Goal: Task Accomplishment & Management: Manage account settings

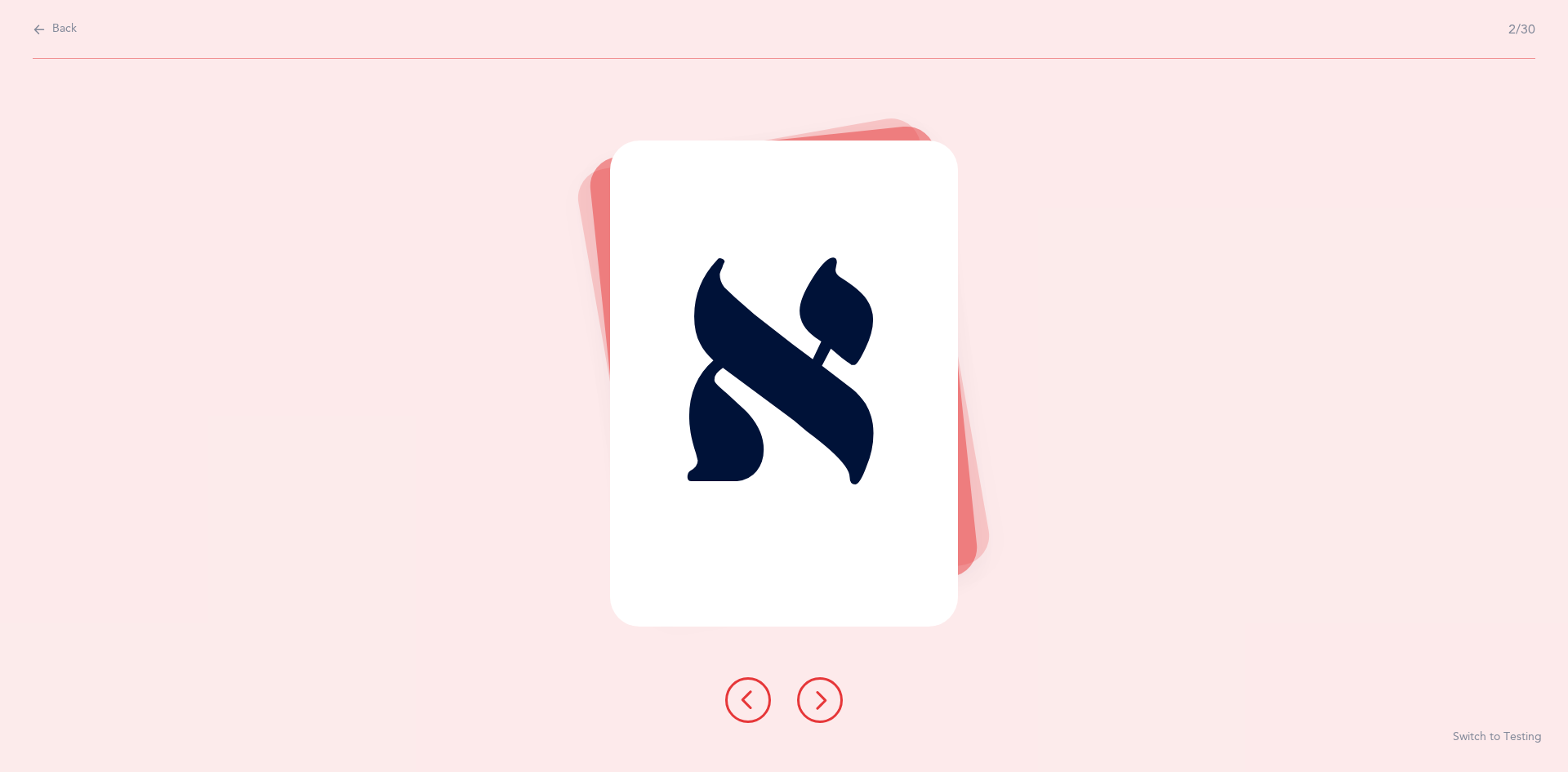
click at [819, 709] on icon at bounding box center [820, 700] width 19 height 19
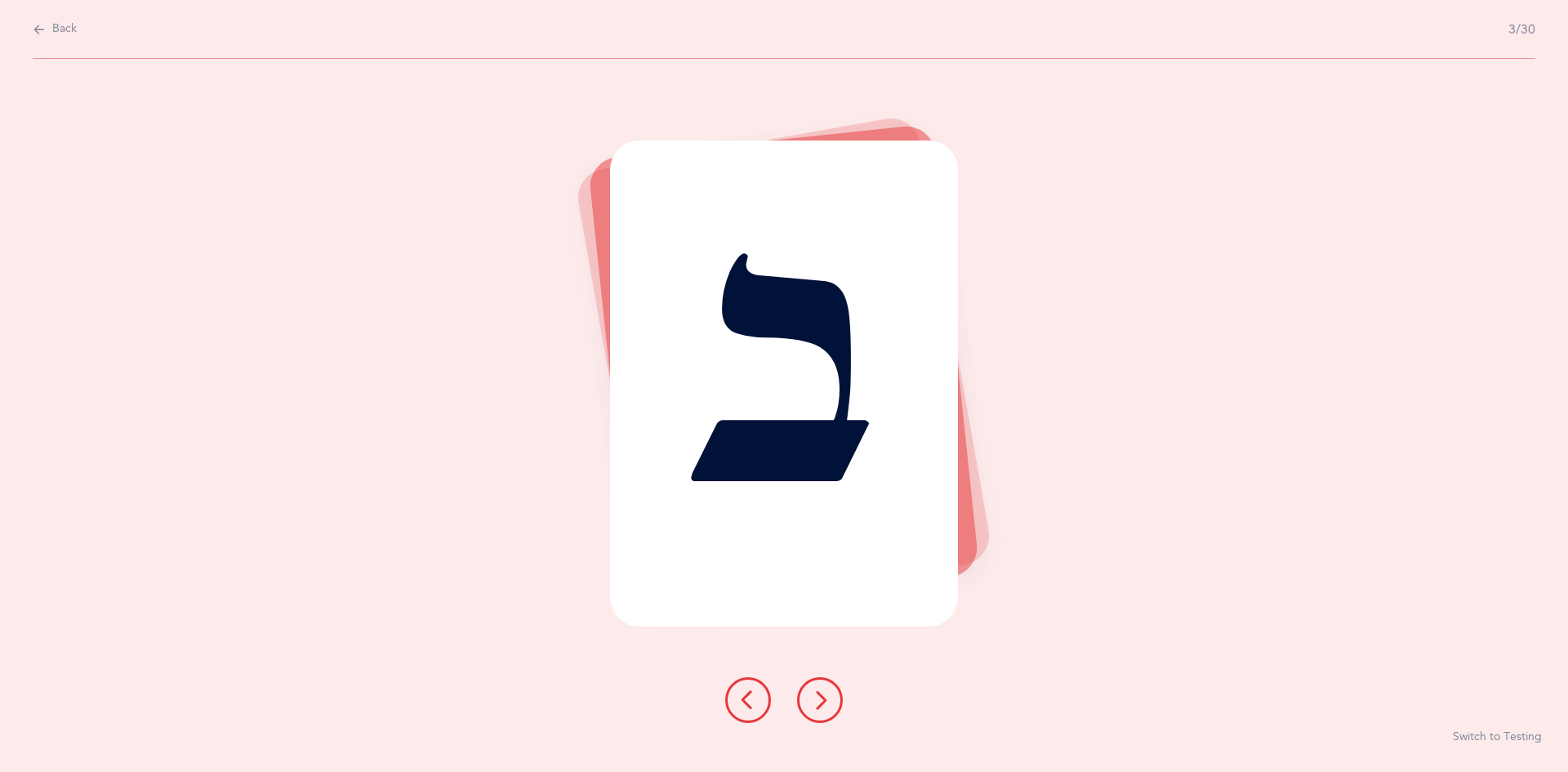
click at [831, 714] on button at bounding box center [820, 700] width 45 height 45
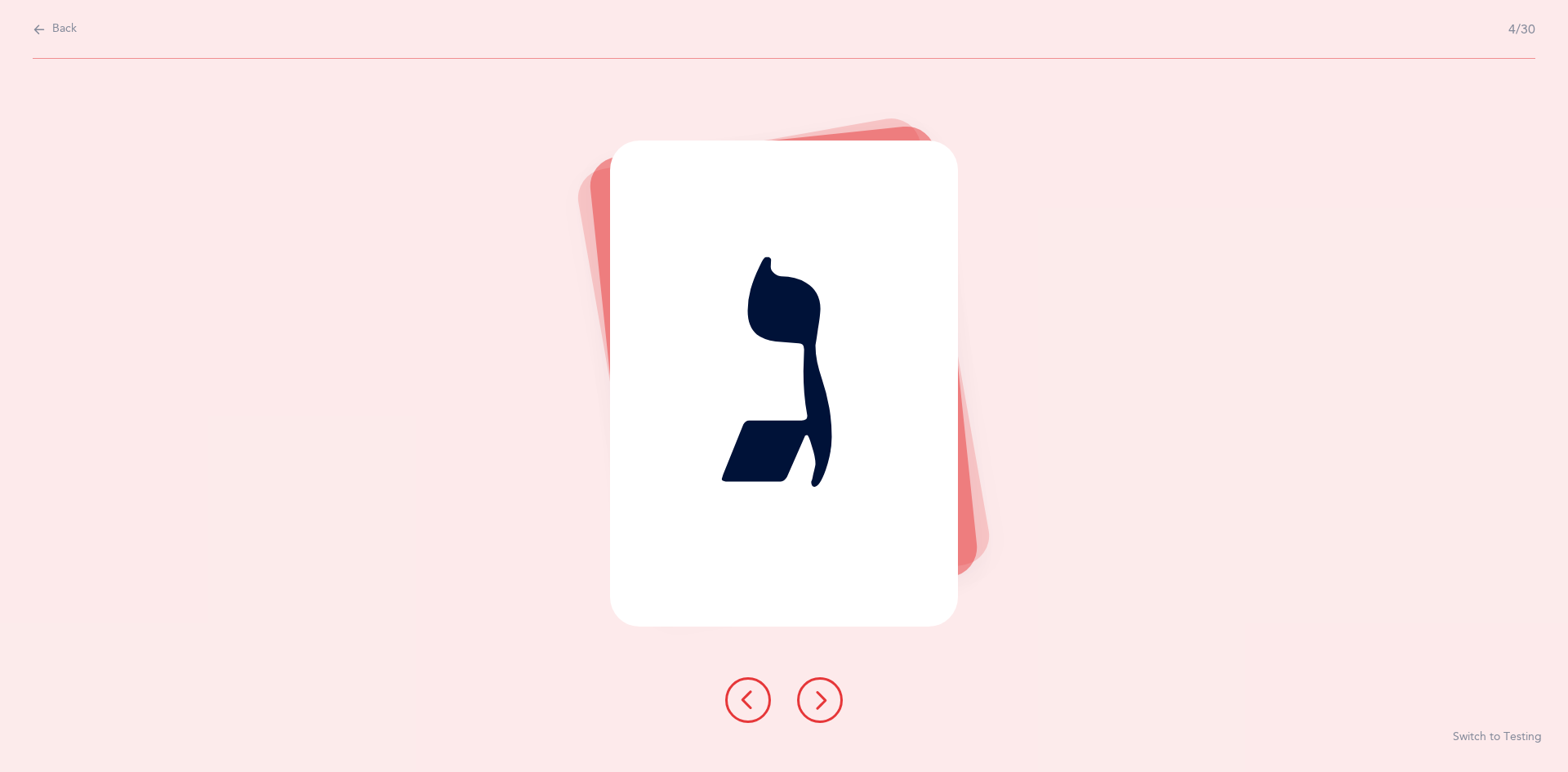
click at [821, 710] on button at bounding box center [820, 700] width 45 height 45
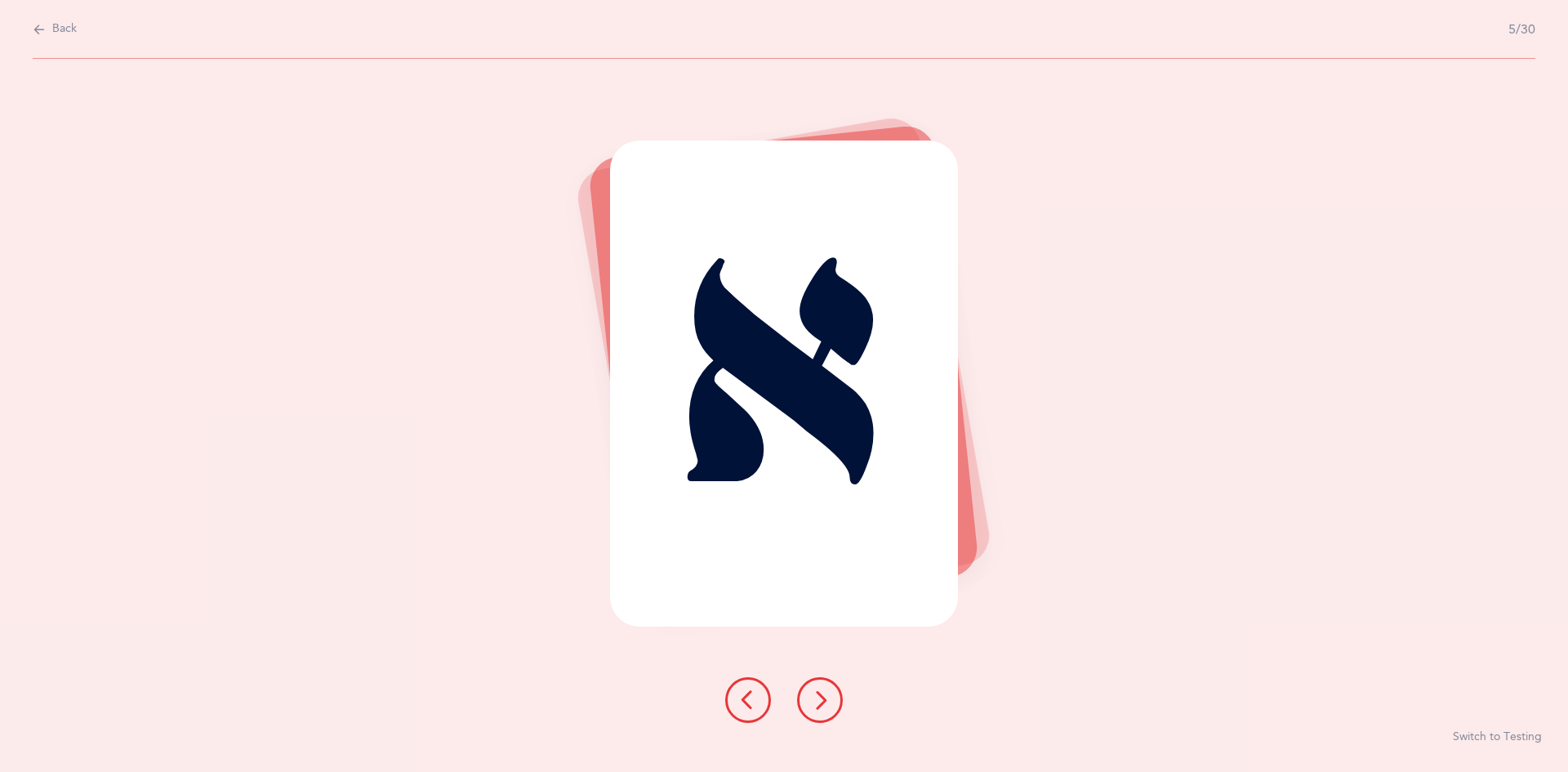
click at [822, 709] on button at bounding box center [820, 700] width 45 height 45
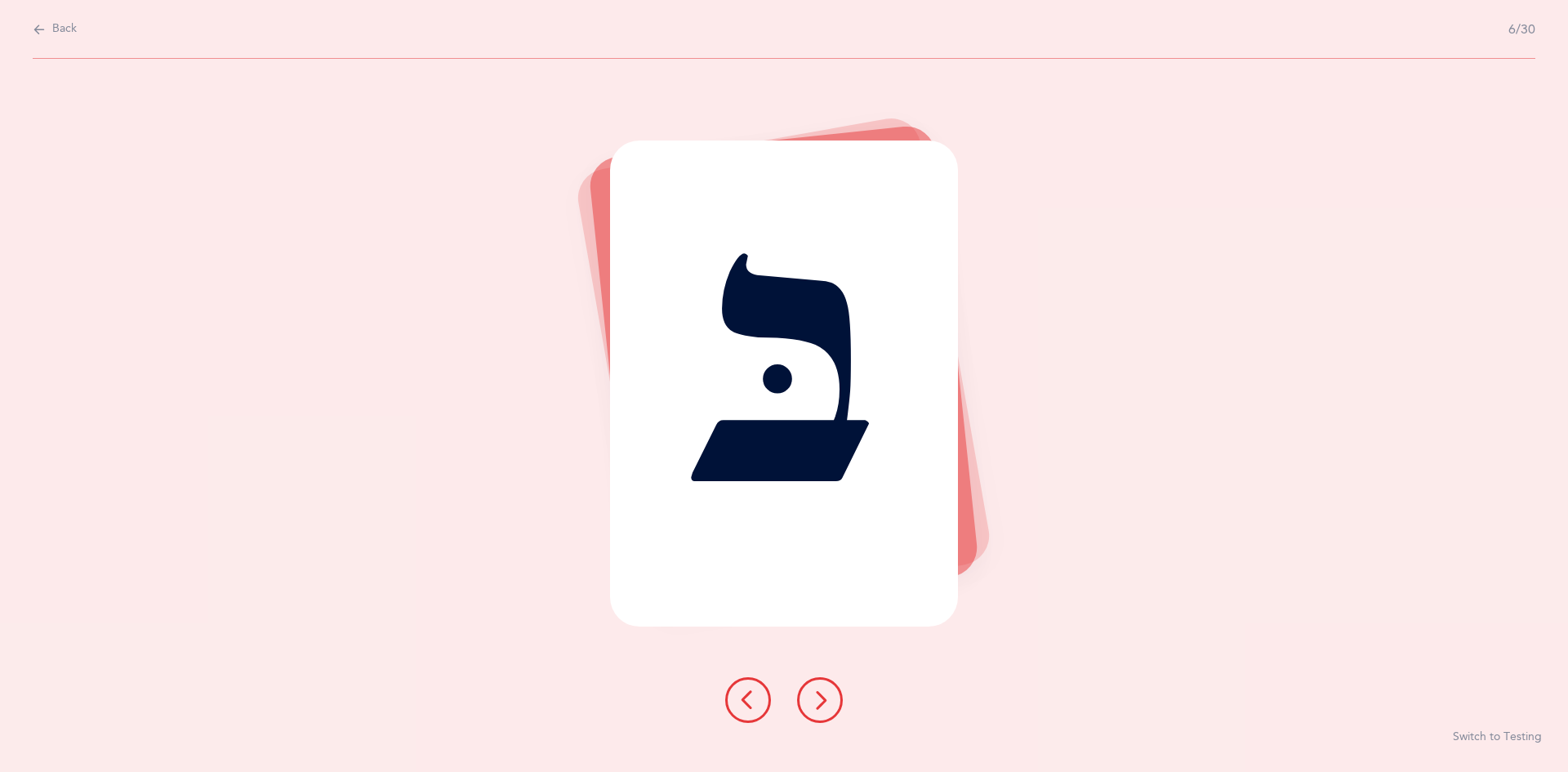
click at [822, 708] on icon at bounding box center [820, 700] width 19 height 19
click at [825, 708] on icon at bounding box center [820, 700] width 19 height 19
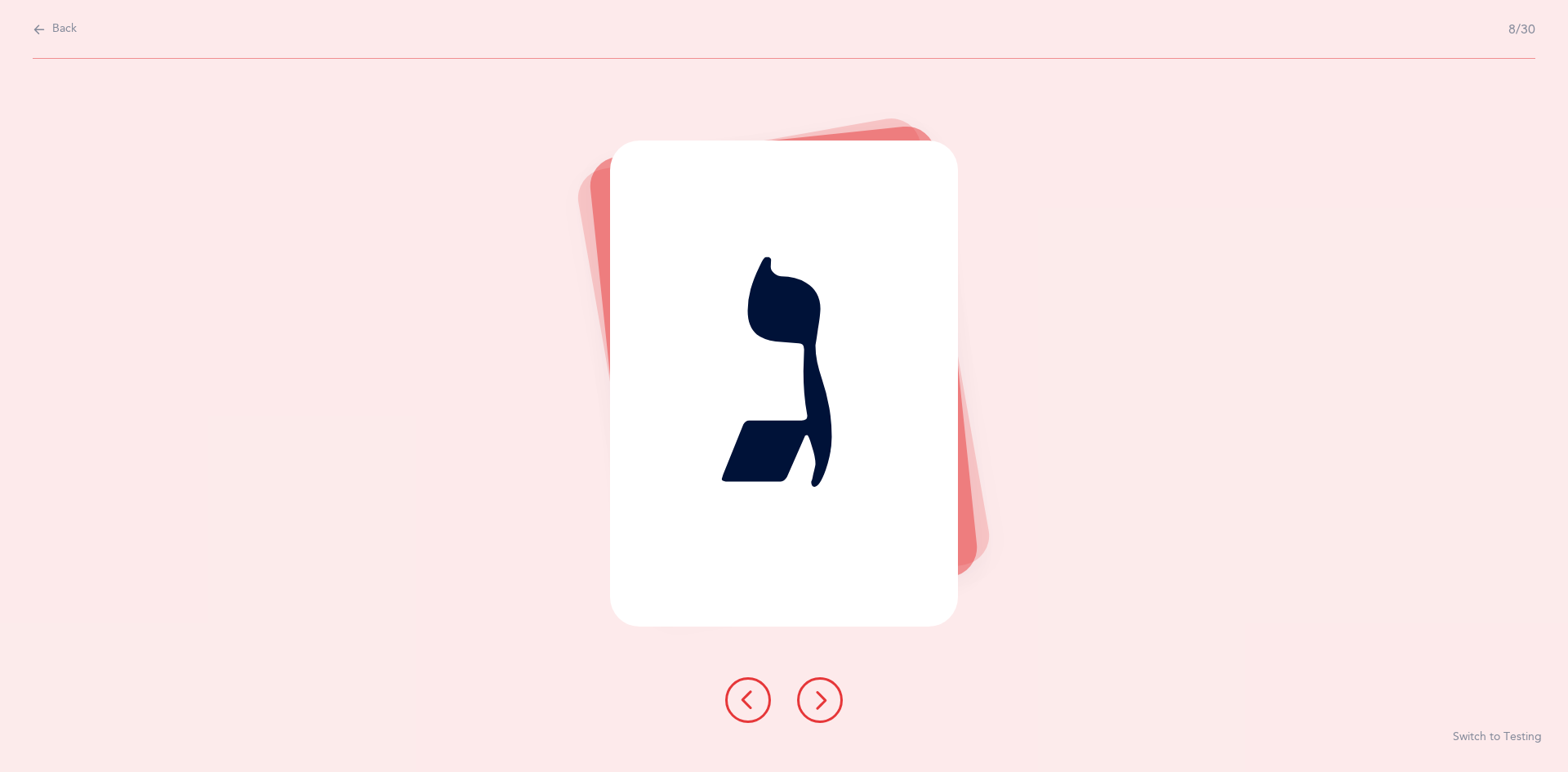
click at [830, 713] on button at bounding box center [820, 700] width 45 height 45
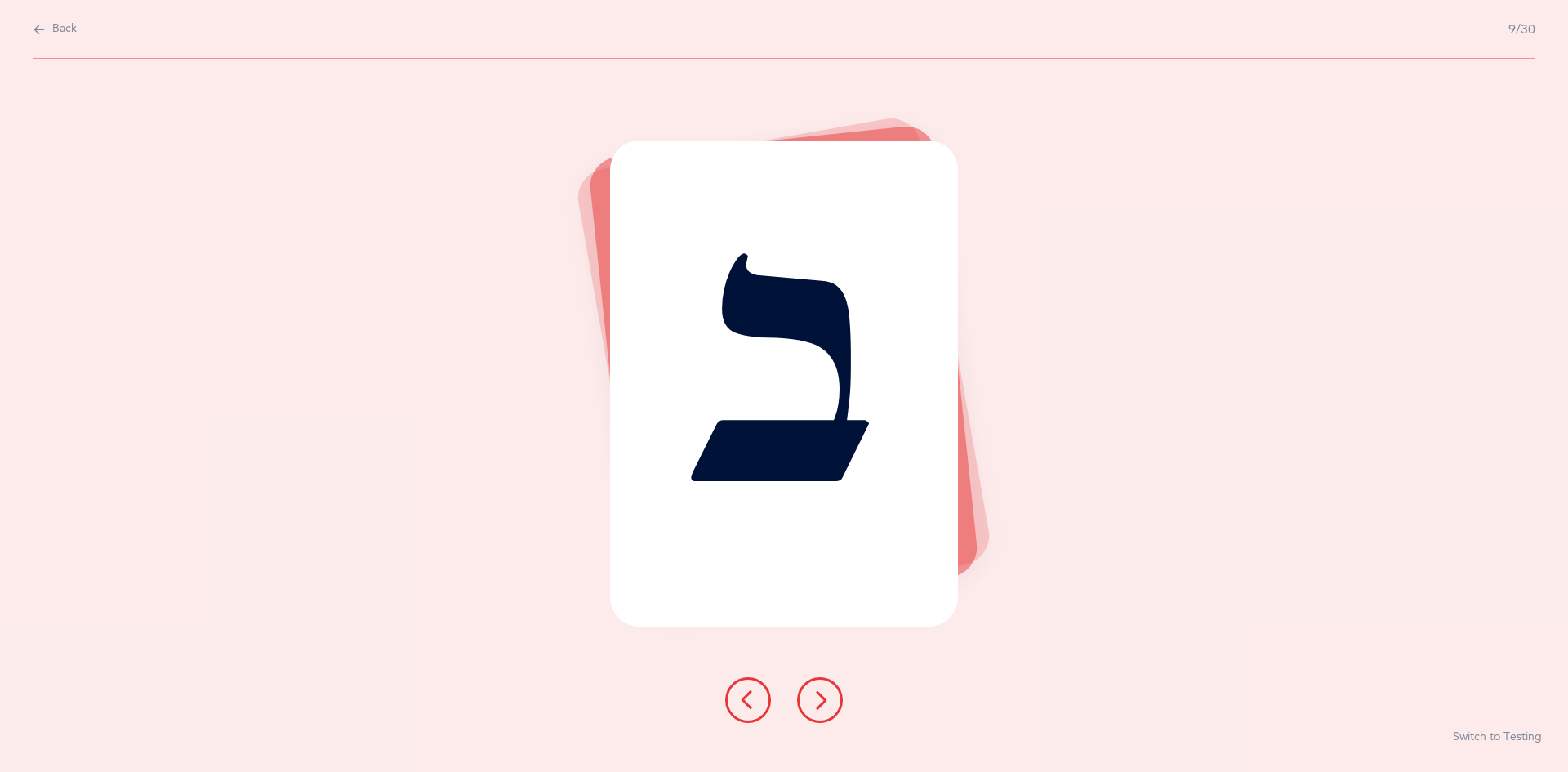
click at [821, 704] on icon at bounding box center [820, 700] width 19 height 19
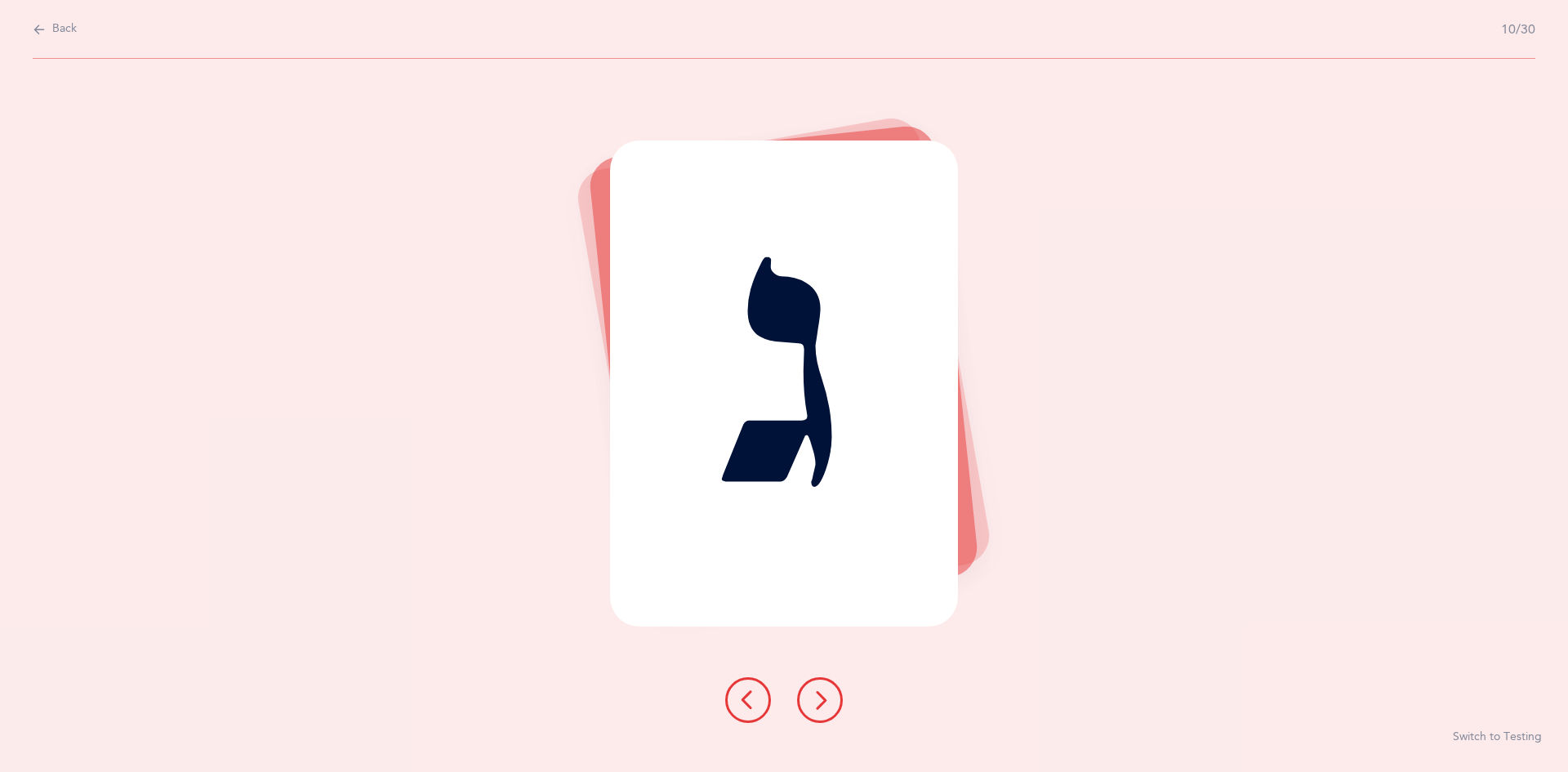
click at [816, 701] on icon at bounding box center [820, 700] width 19 height 19
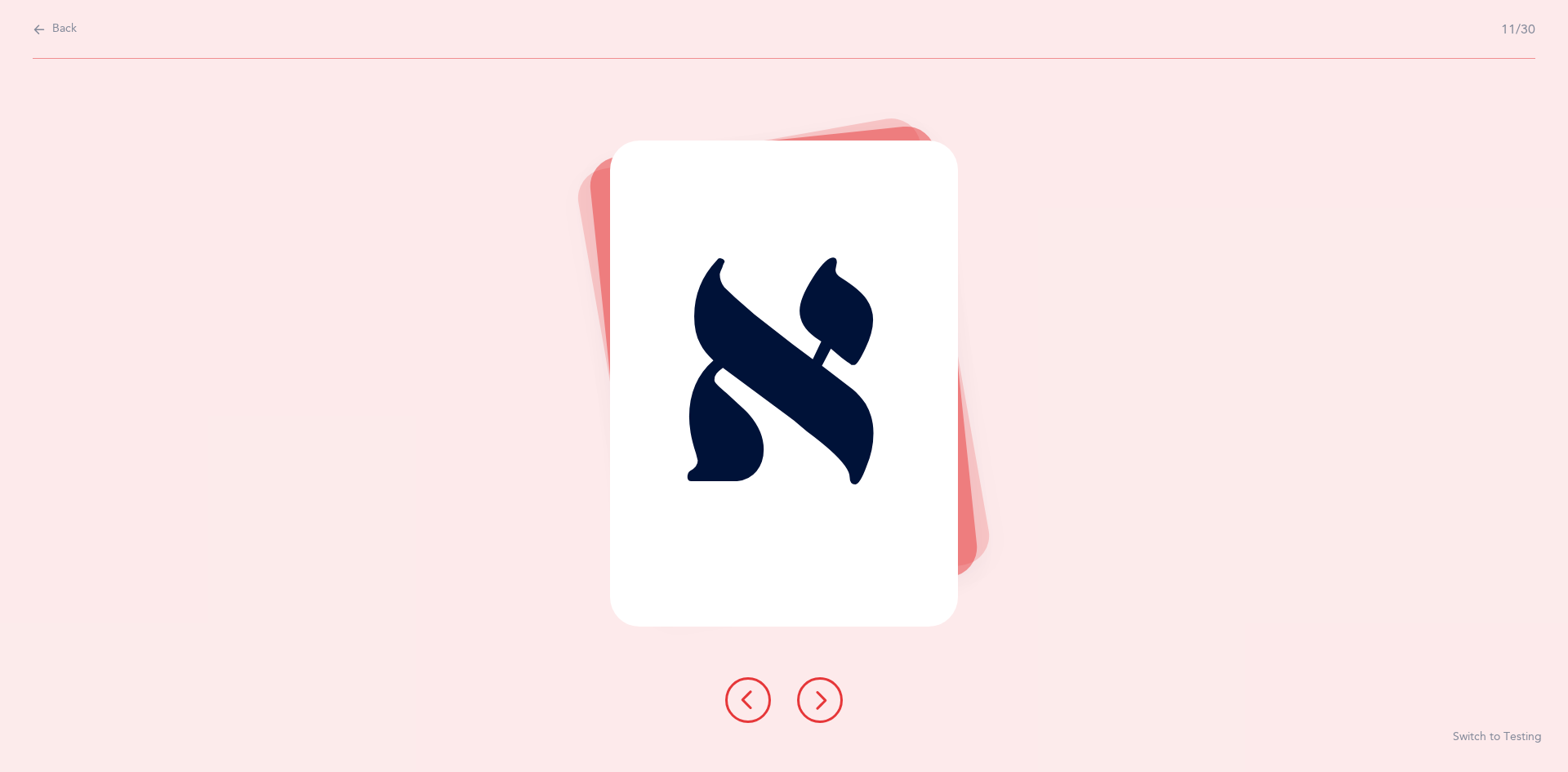
click at [813, 700] on icon at bounding box center [820, 700] width 19 height 19
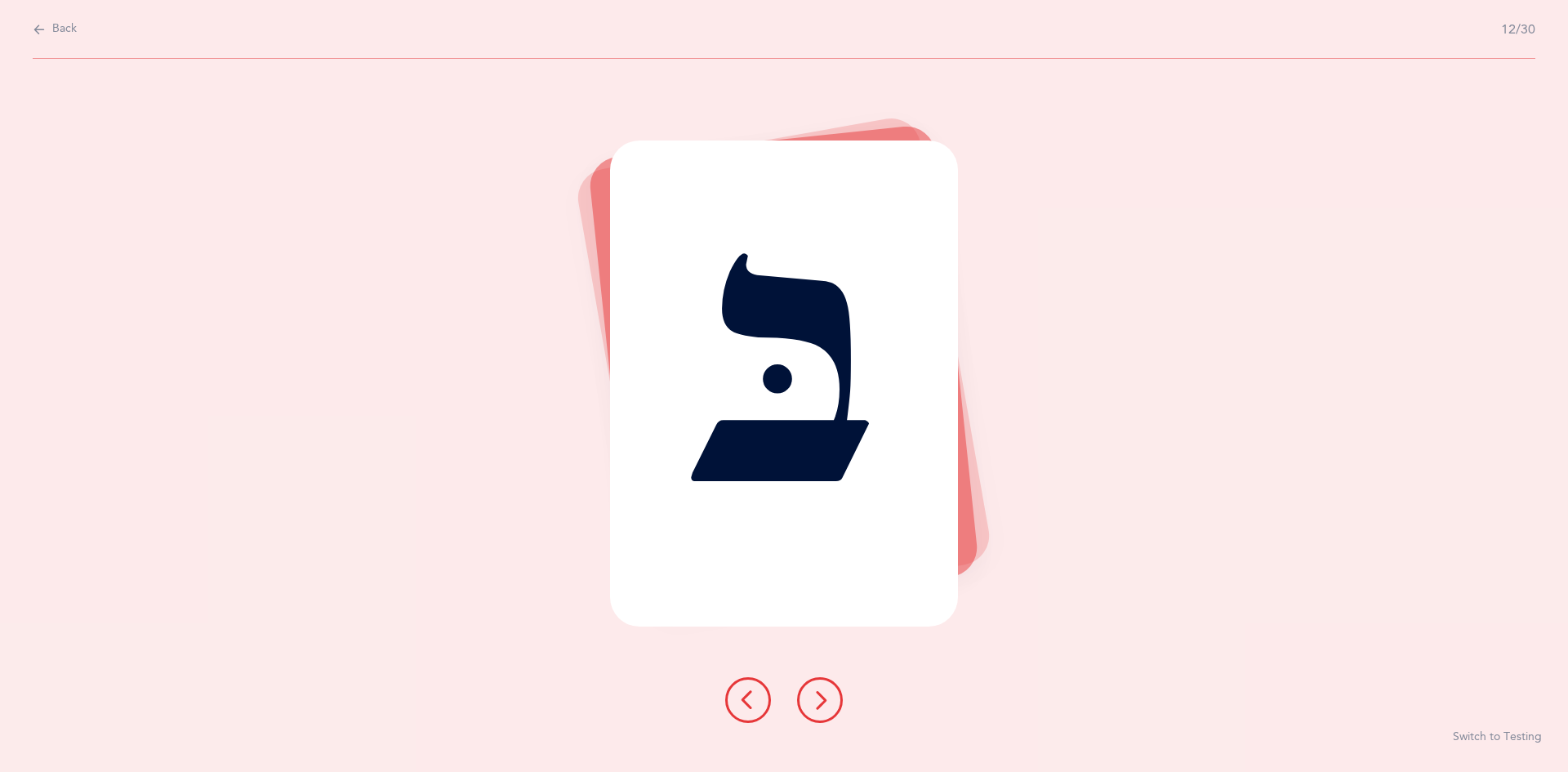
click at [811, 697] on icon at bounding box center [820, 700] width 19 height 19
click at [815, 701] on icon at bounding box center [820, 700] width 19 height 19
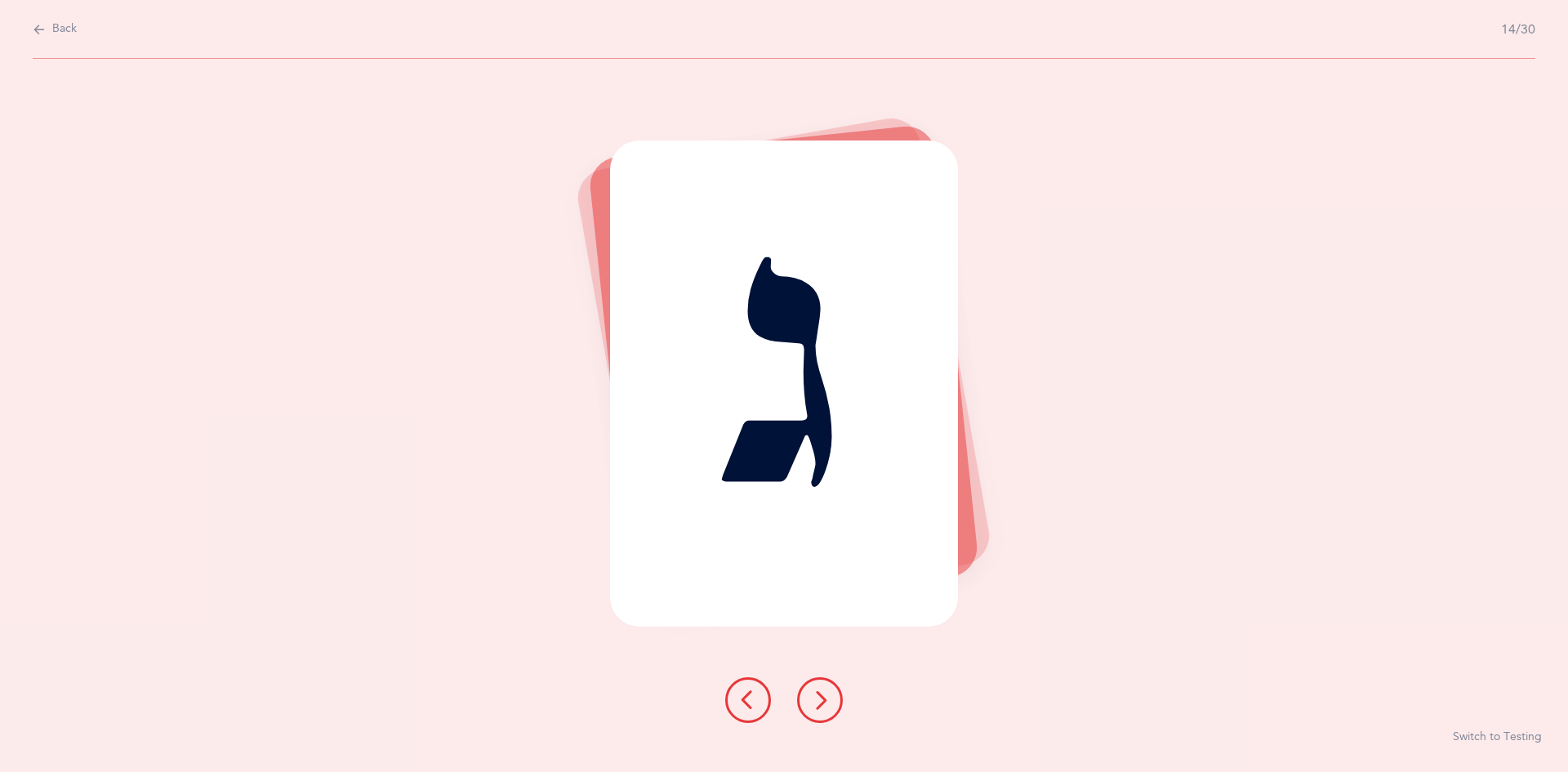
click at [813, 702] on icon at bounding box center [820, 700] width 19 height 19
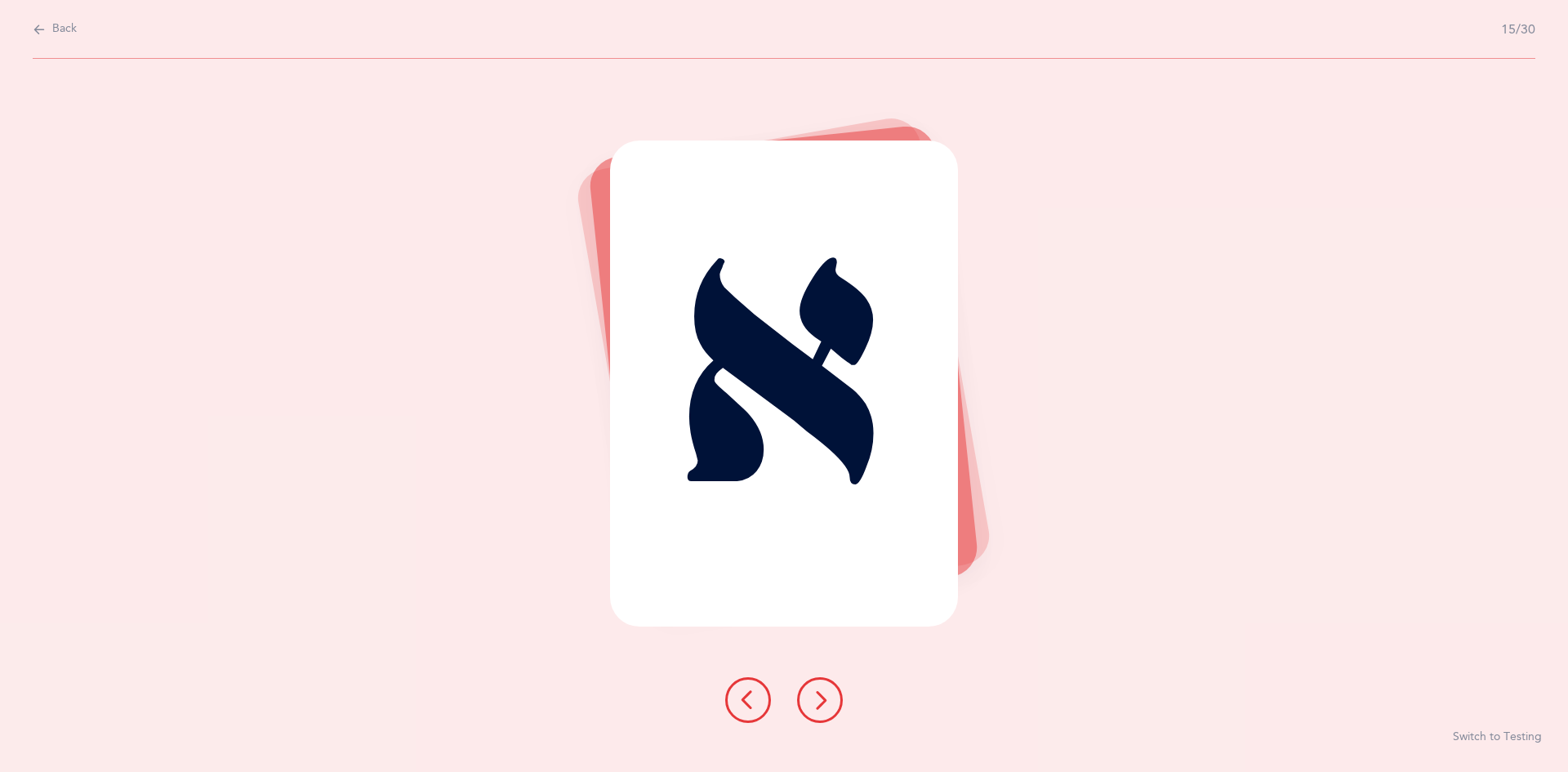
click at [809, 699] on button at bounding box center [820, 700] width 45 height 45
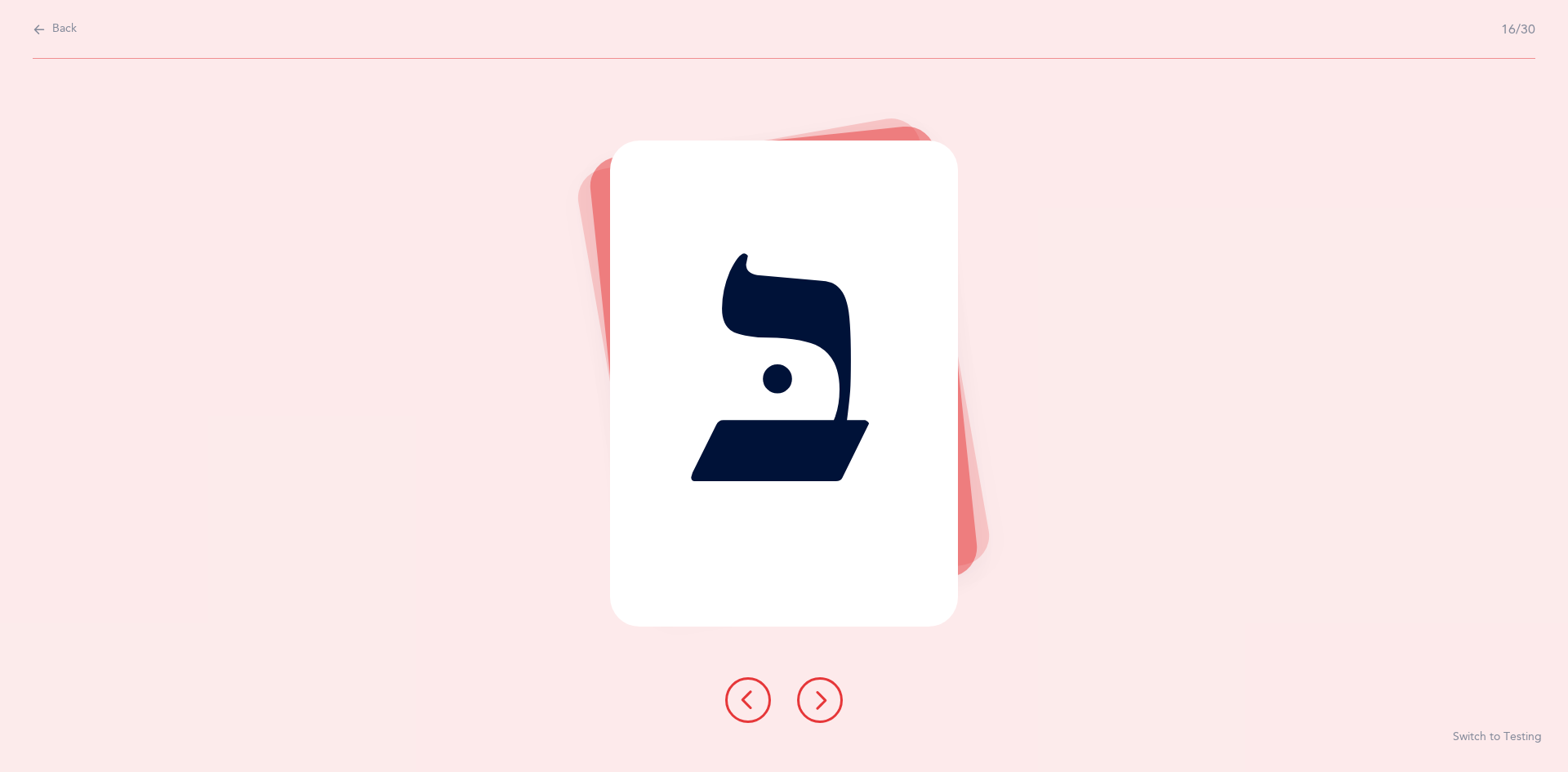
click at [818, 704] on icon at bounding box center [820, 700] width 19 height 19
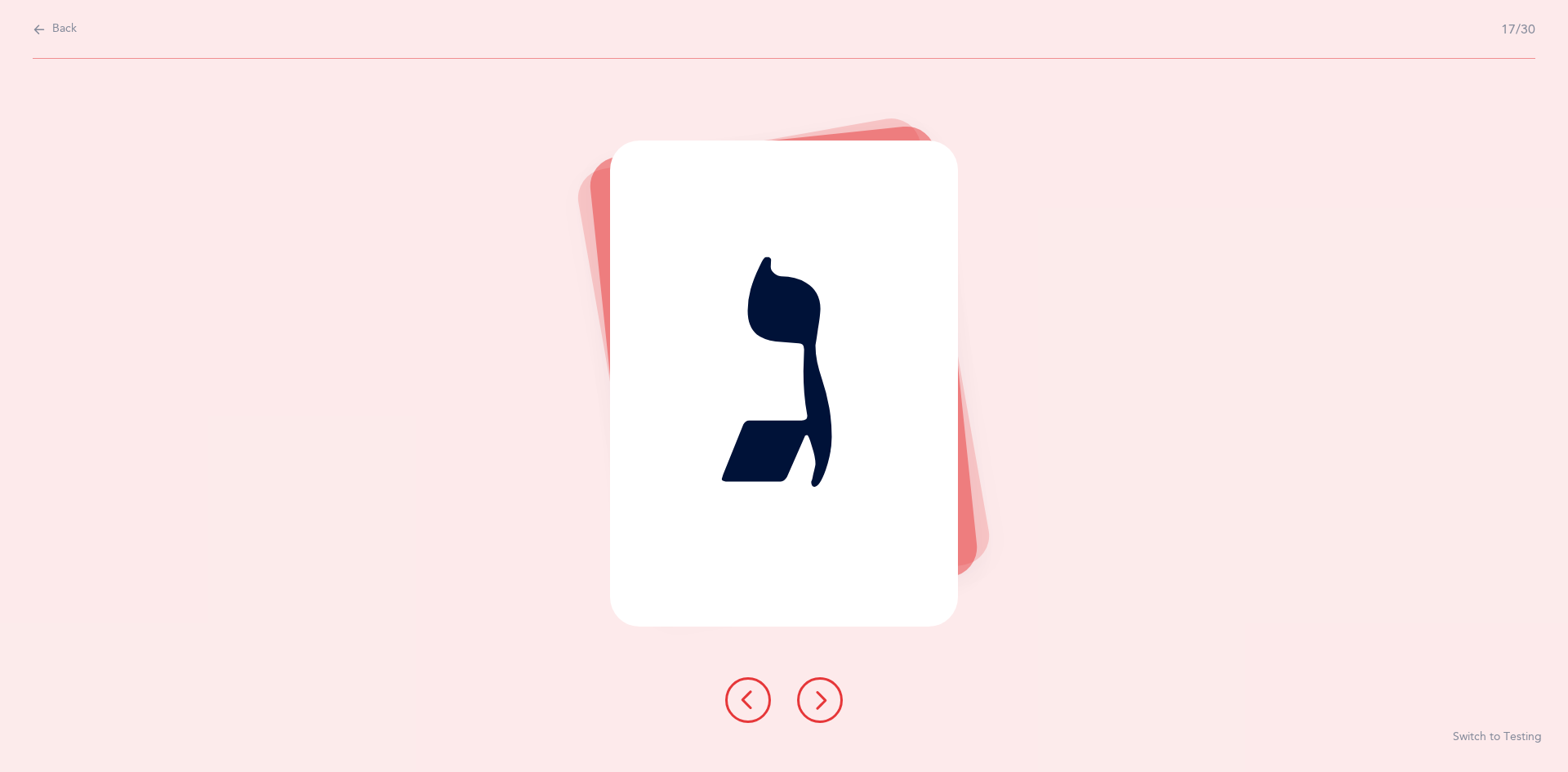
click at [816, 704] on icon at bounding box center [820, 700] width 19 height 19
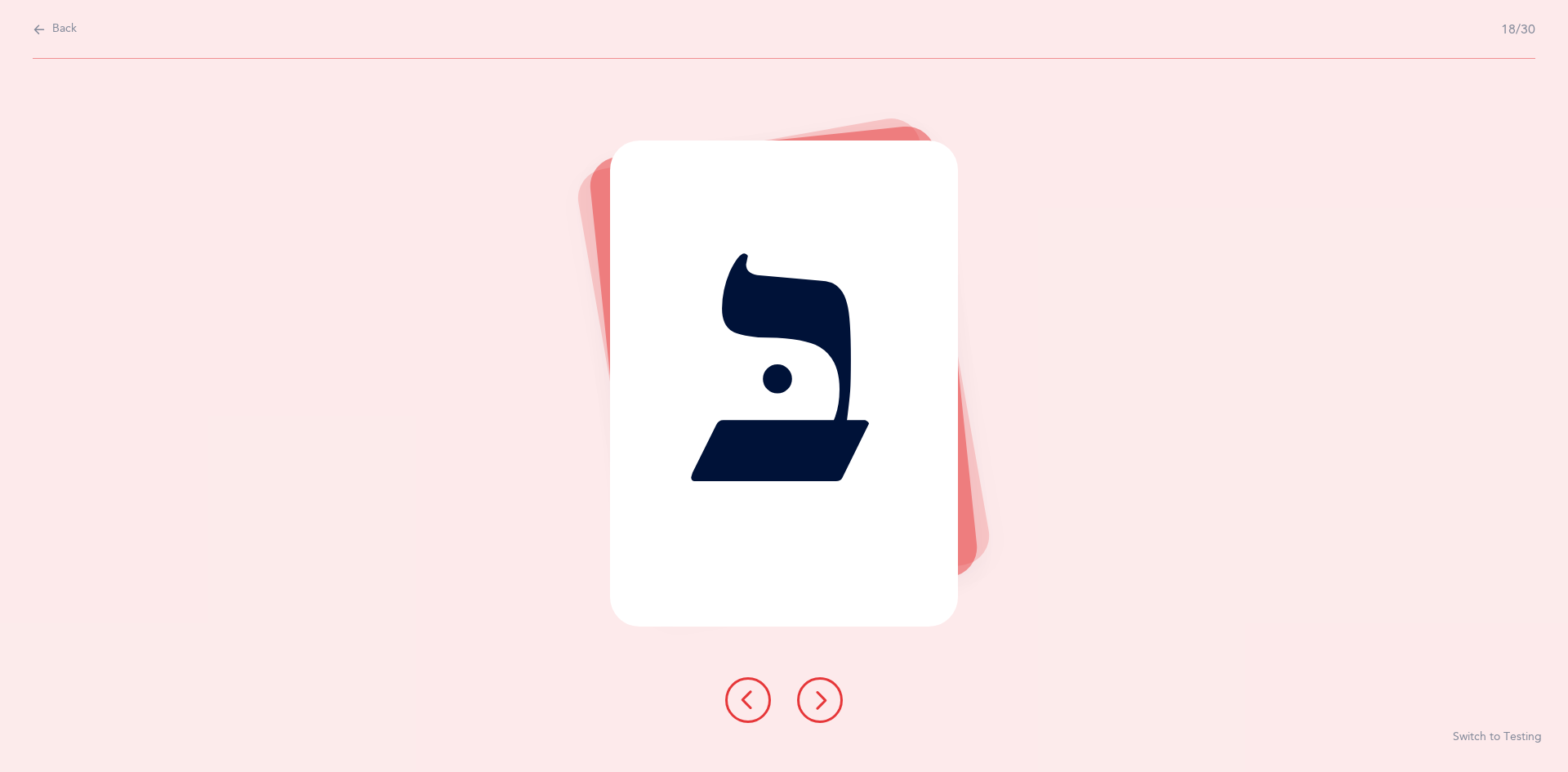
click at [818, 703] on icon at bounding box center [820, 700] width 19 height 19
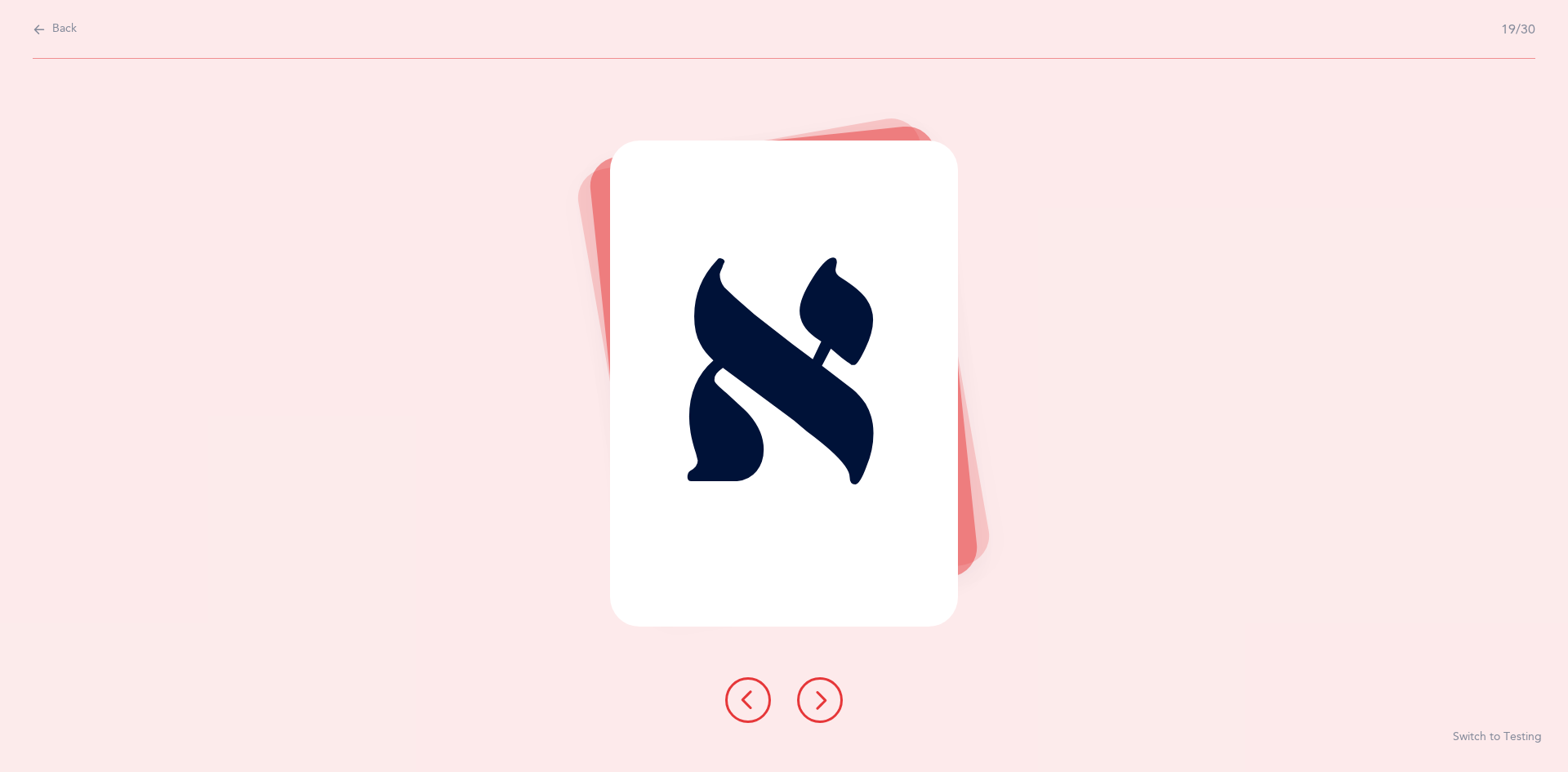
click at [823, 707] on icon at bounding box center [820, 700] width 19 height 19
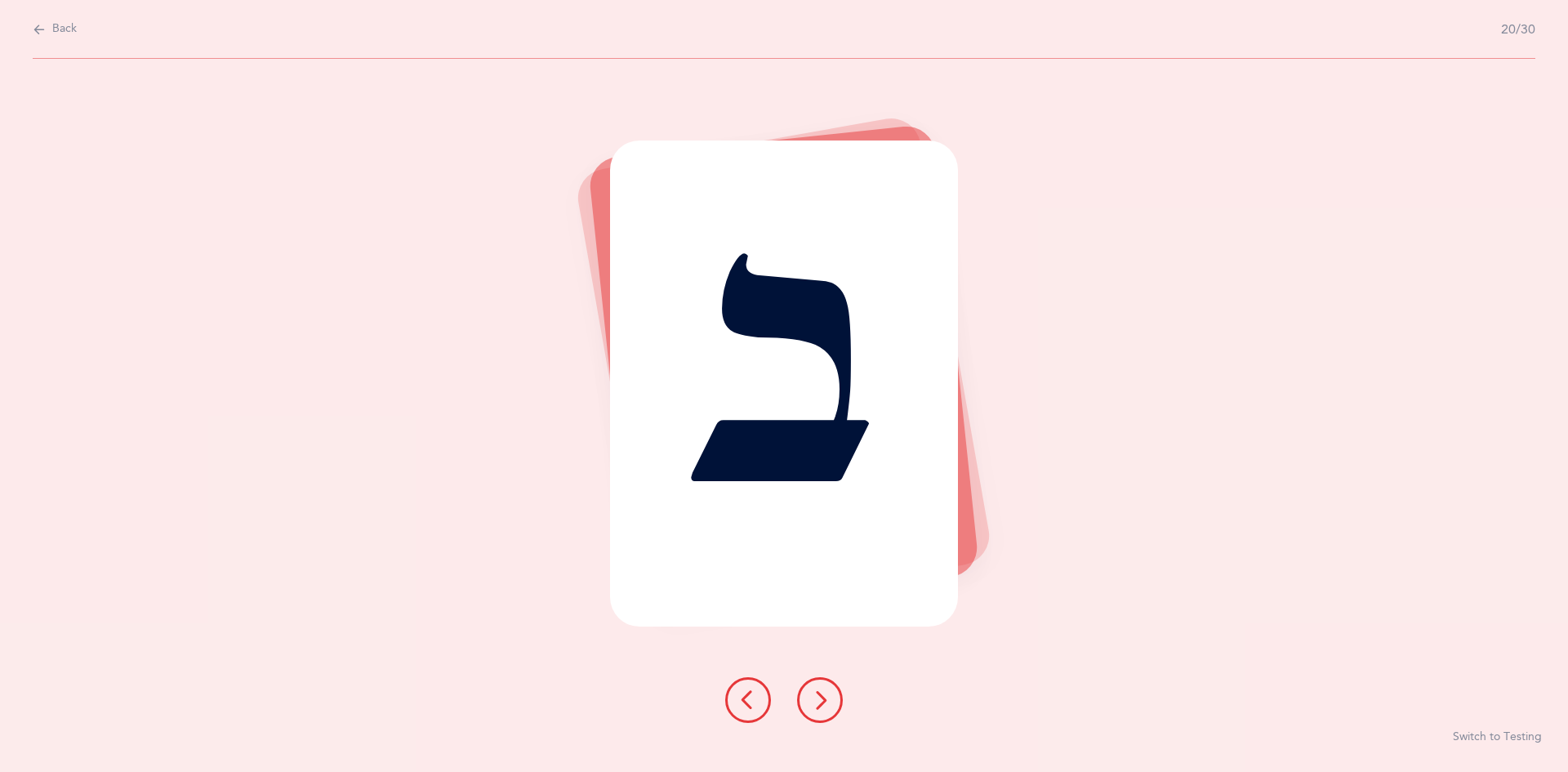
click at [825, 703] on icon at bounding box center [820, 700] width 19 height 19
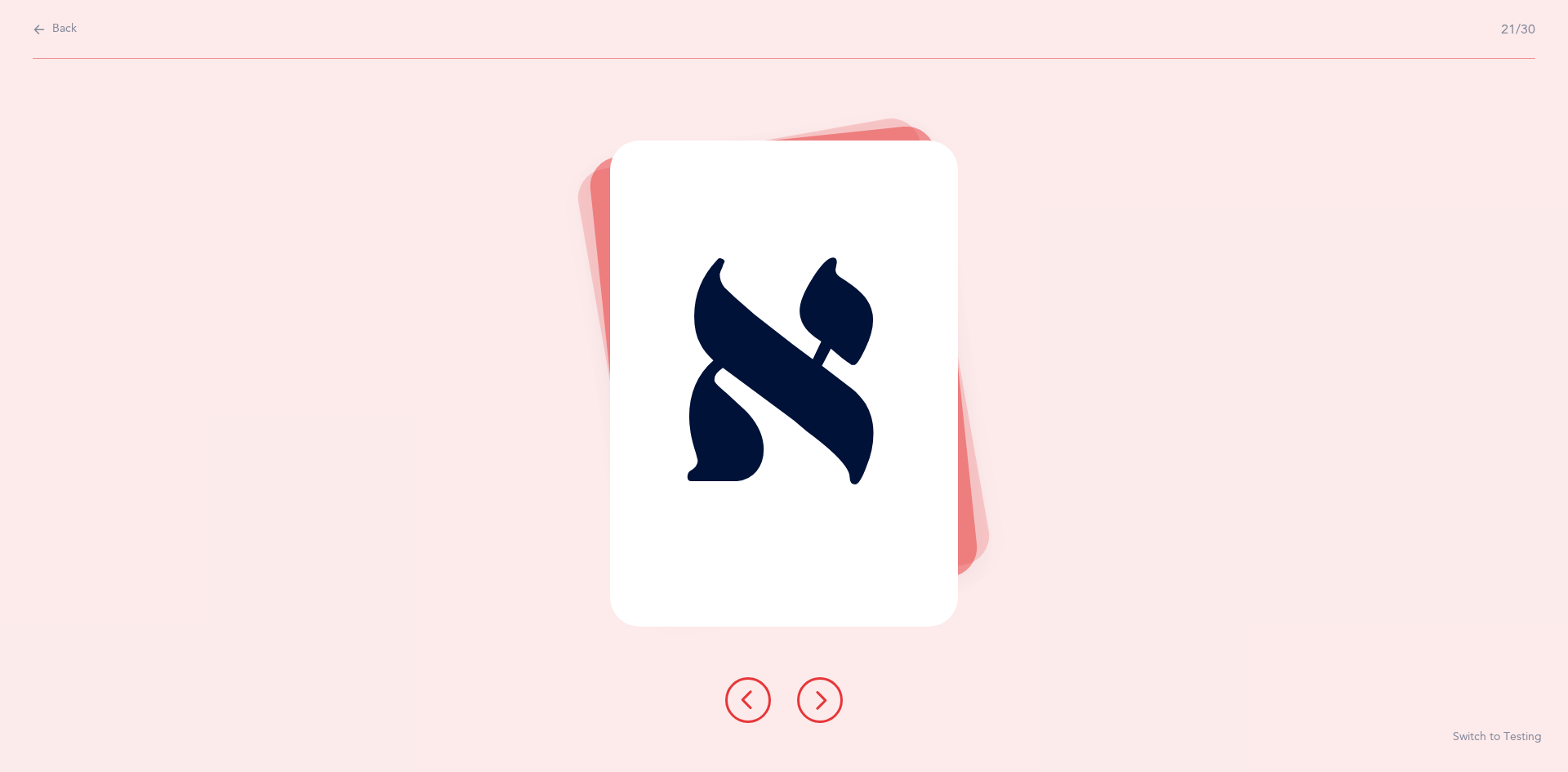
click at [837, 683] on button at bounding box center [820, 700] width 45 height 45
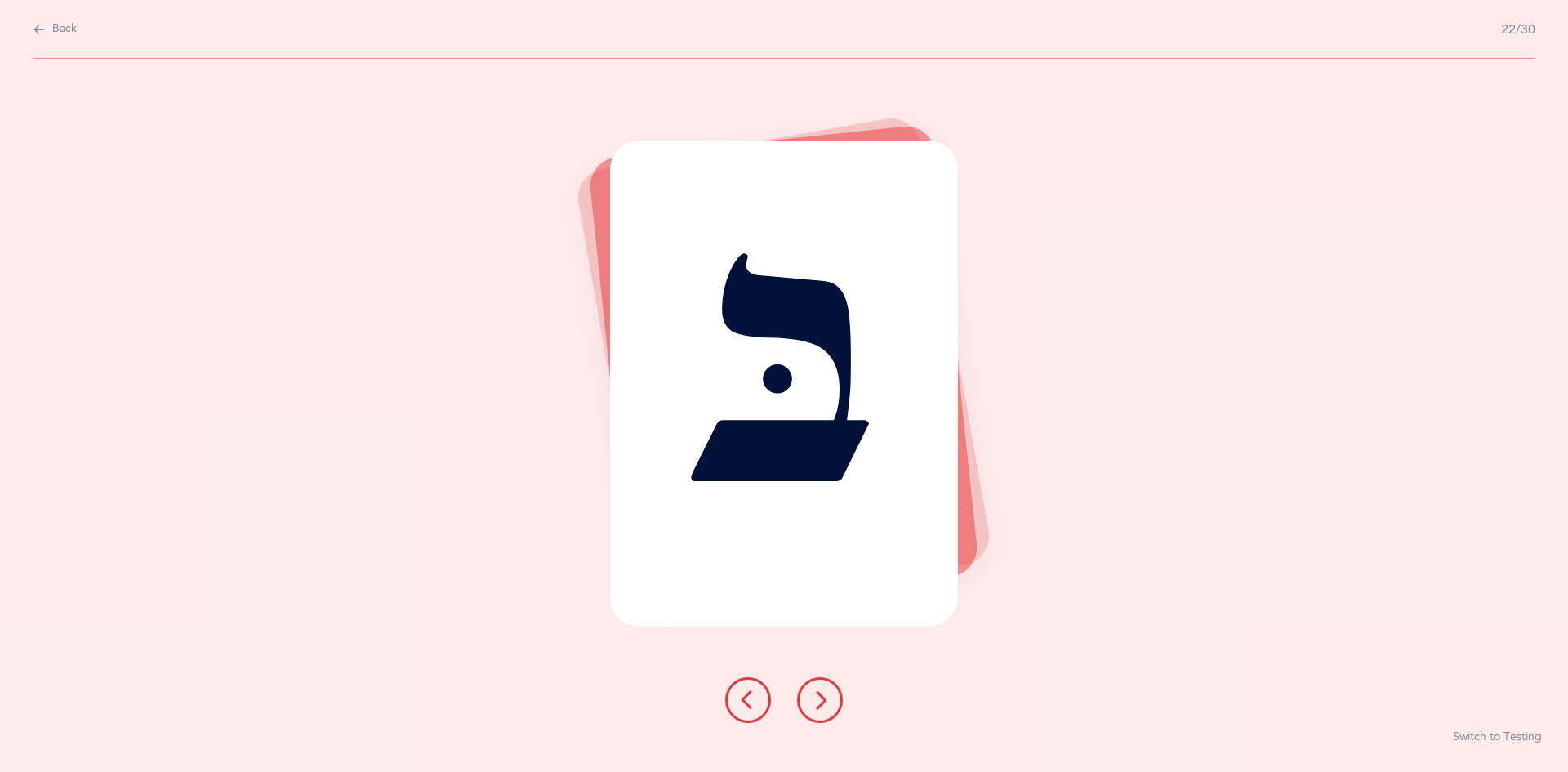
click at [825, 695] on icon at bounding box center [820, 700] width 19 height 19
click at [832, 701] on button at bounding box center [820, 700] width 45 height 45
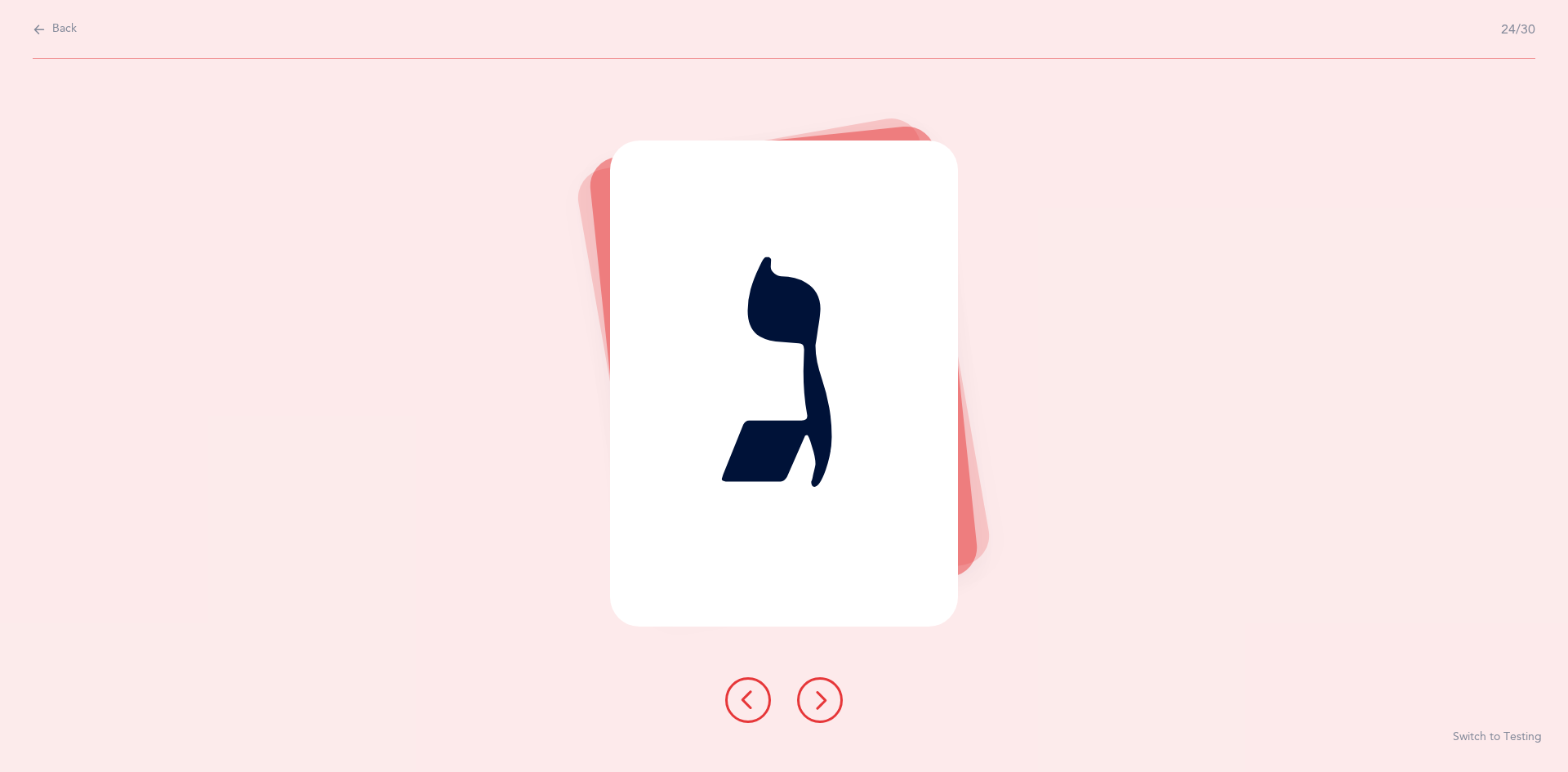
click at [827, 703] on icon at bounding box center [820, 700] width 19 height 19
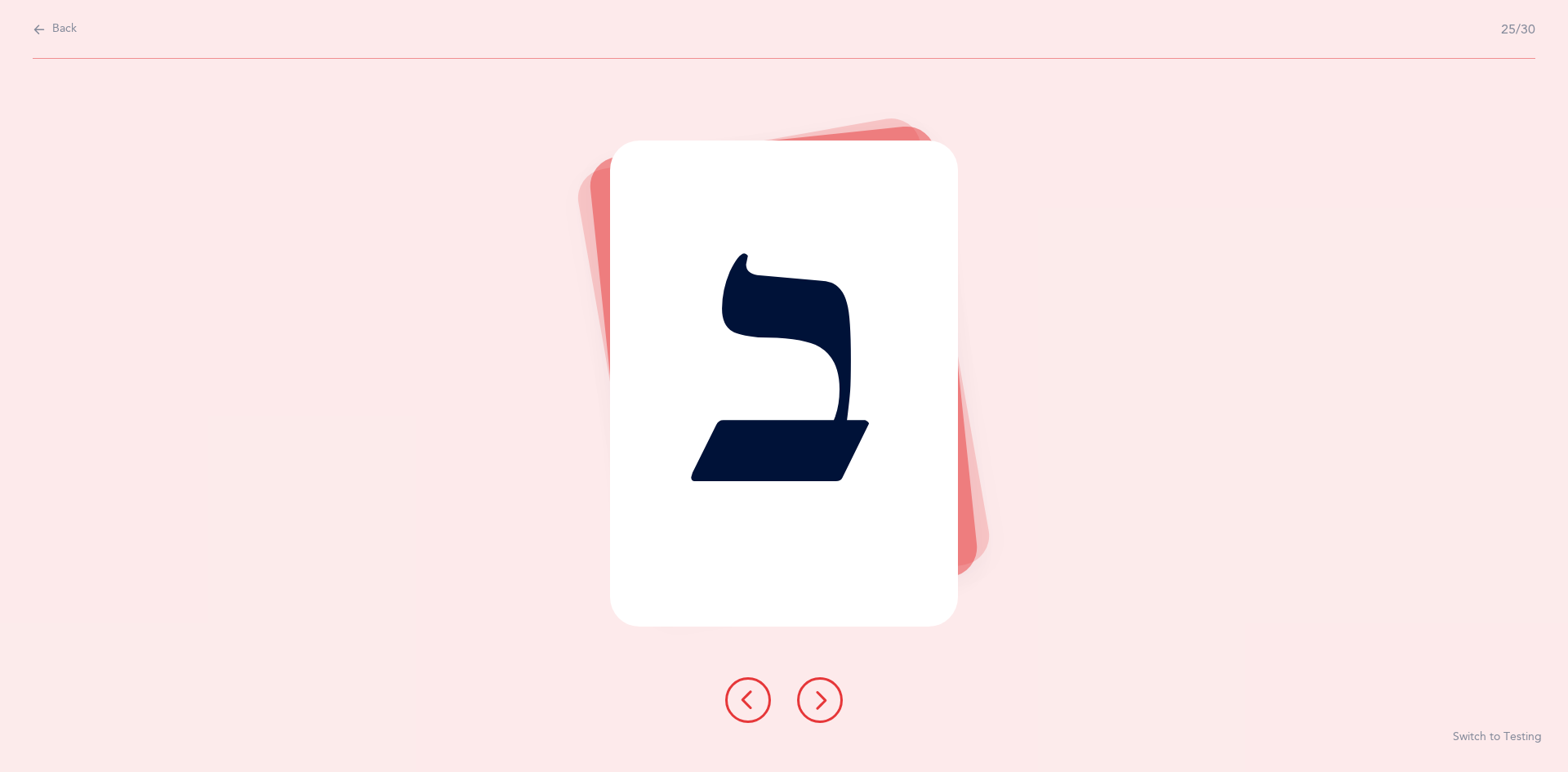
click at [840, 702] on button at bounding box center [820, 700] width 45 height 45
click at [830, 700] on button at bounding box center [820, 700] width 45 height 45
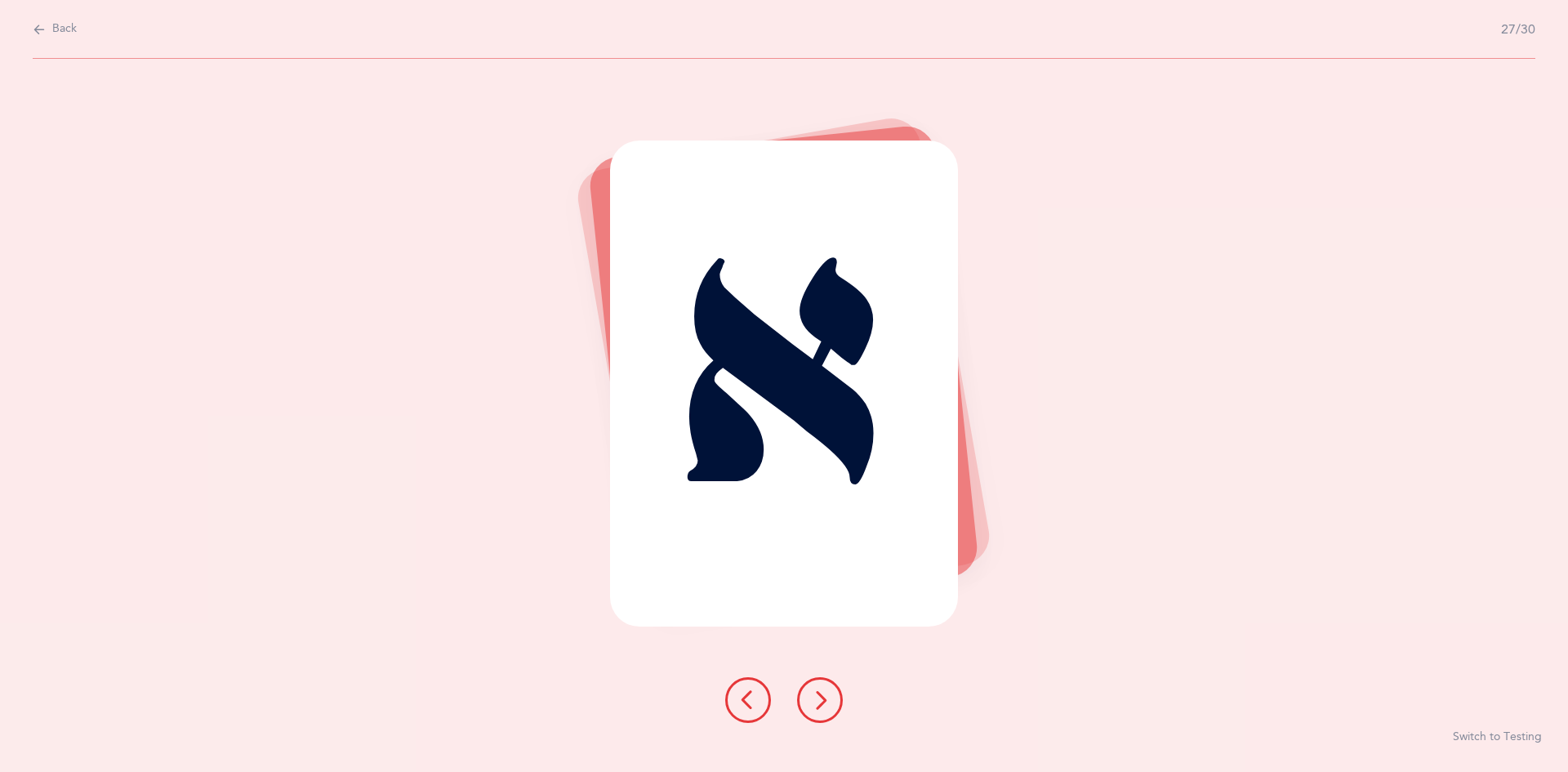
click at [827, 696] on icon at bounding box center [820, 700] width 19 height 19
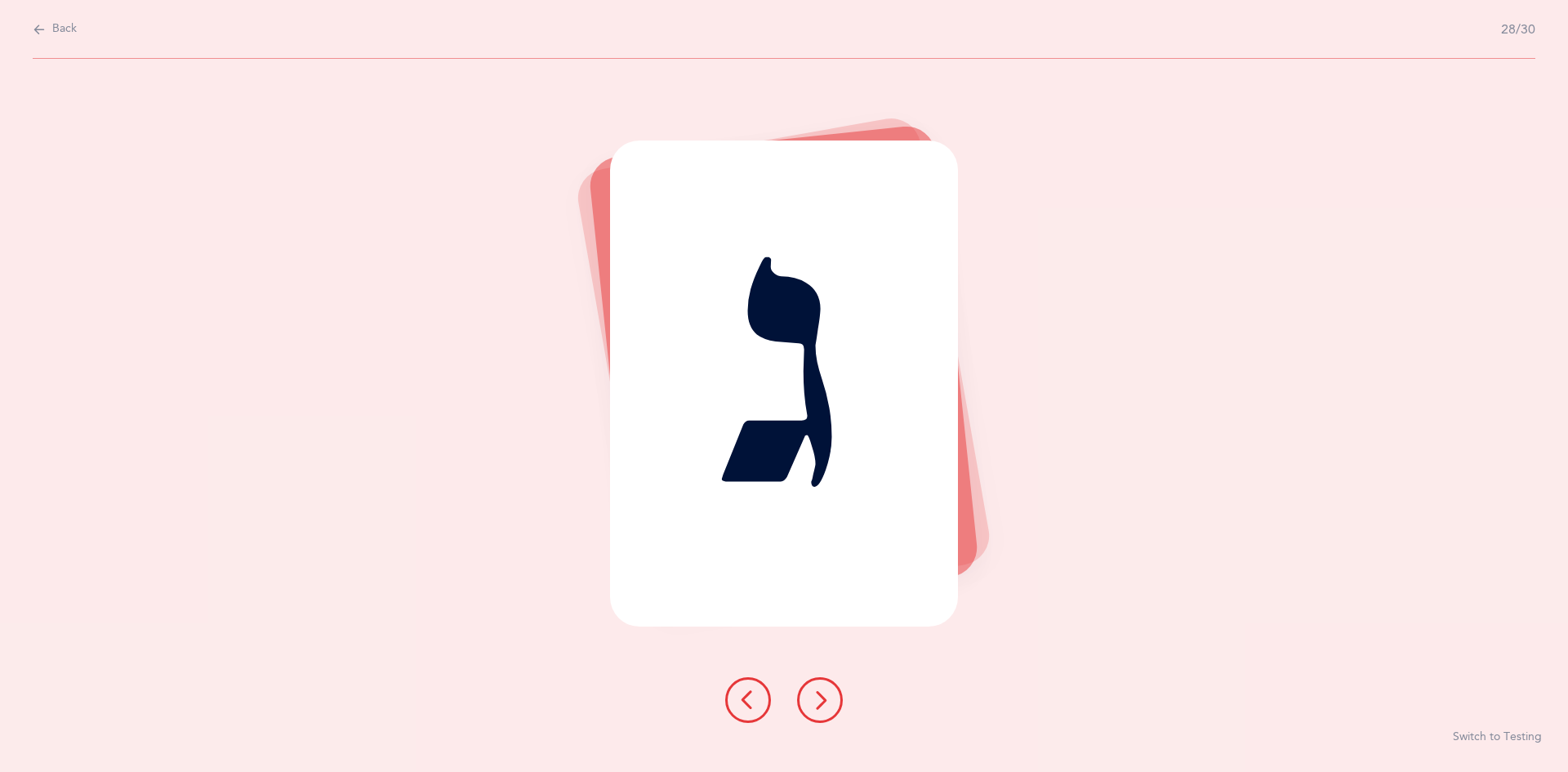
click at [826, 696] on icon at bounding box center [820, 700] width 19 height 19
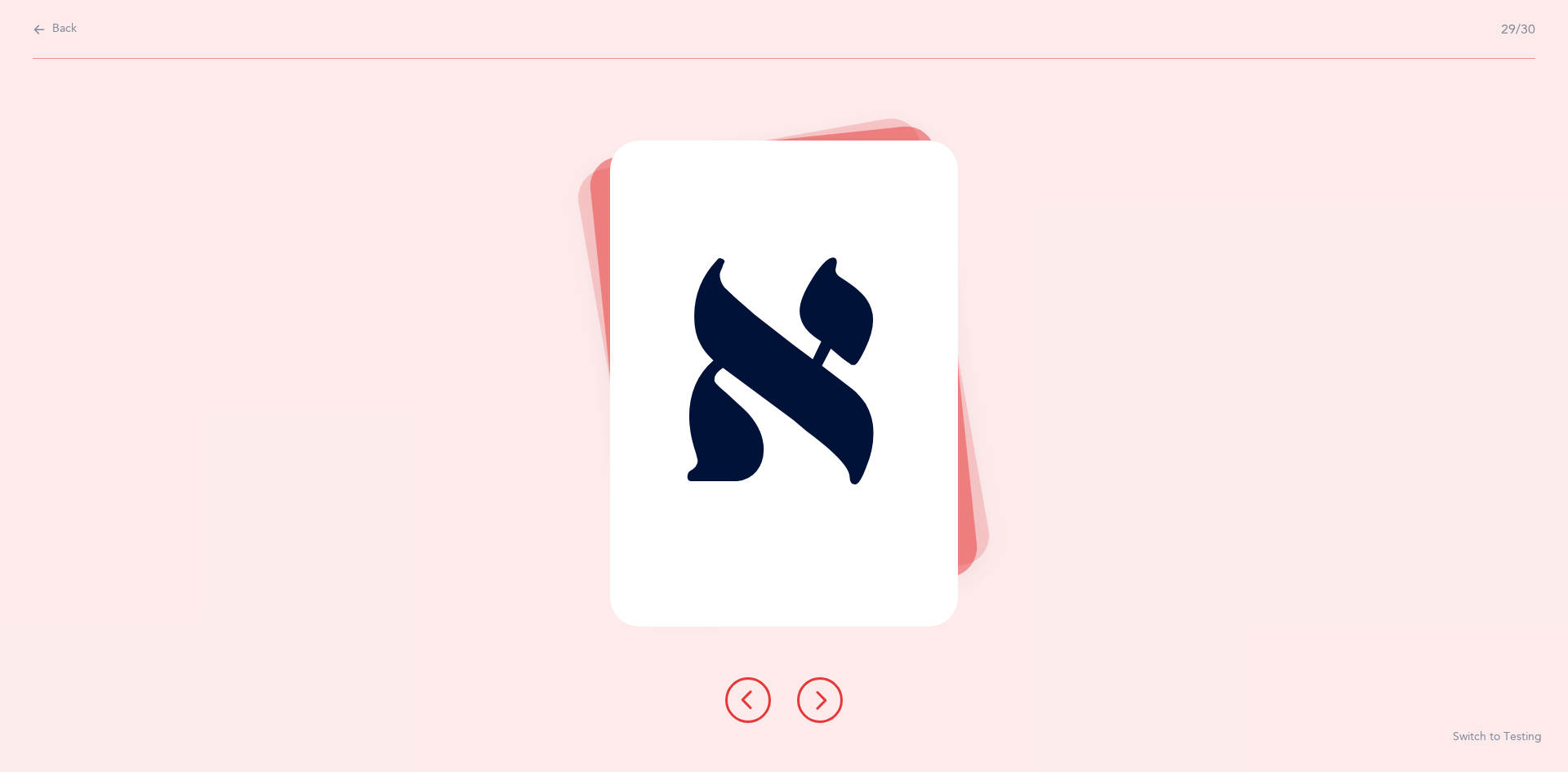
click at [829, 702] on icon at bounding box center [820, 700] width 19 height 19
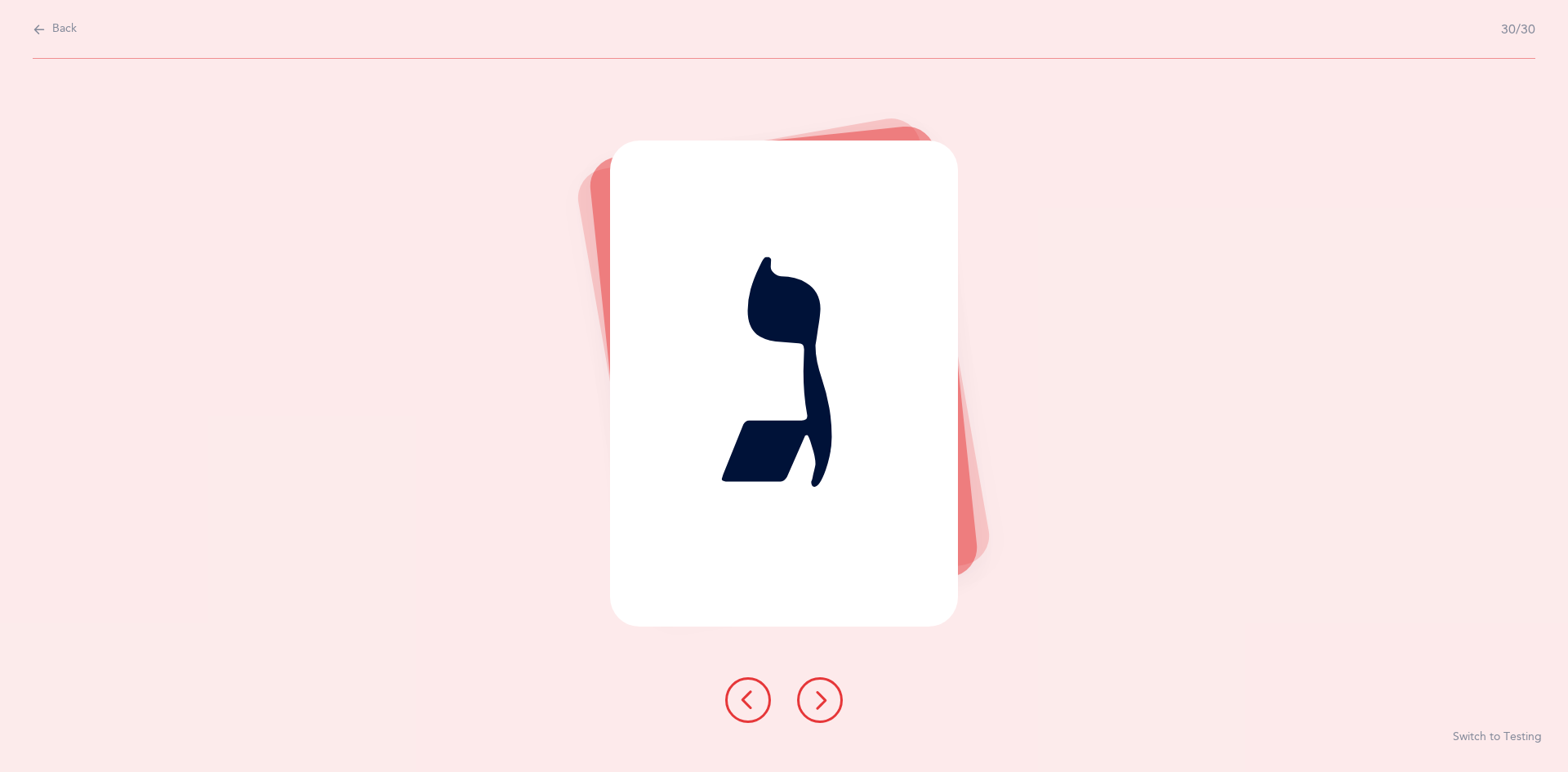
click at [816, 697] on icon at bounding box center [820, 700] width 19 height 19
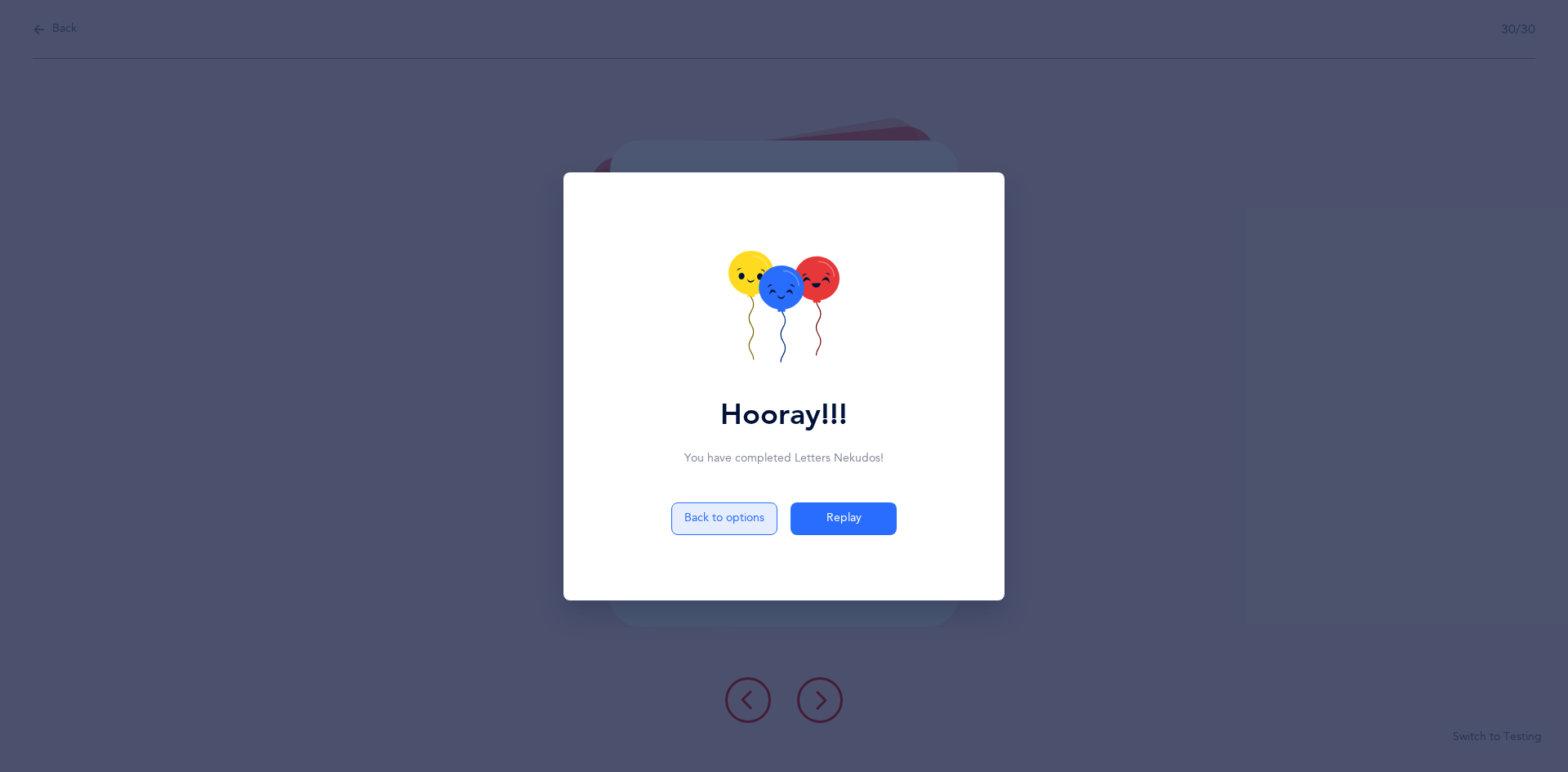
click at [717, 518] on button "Back to options" at bounding box center [724, 518] width 106 height 32
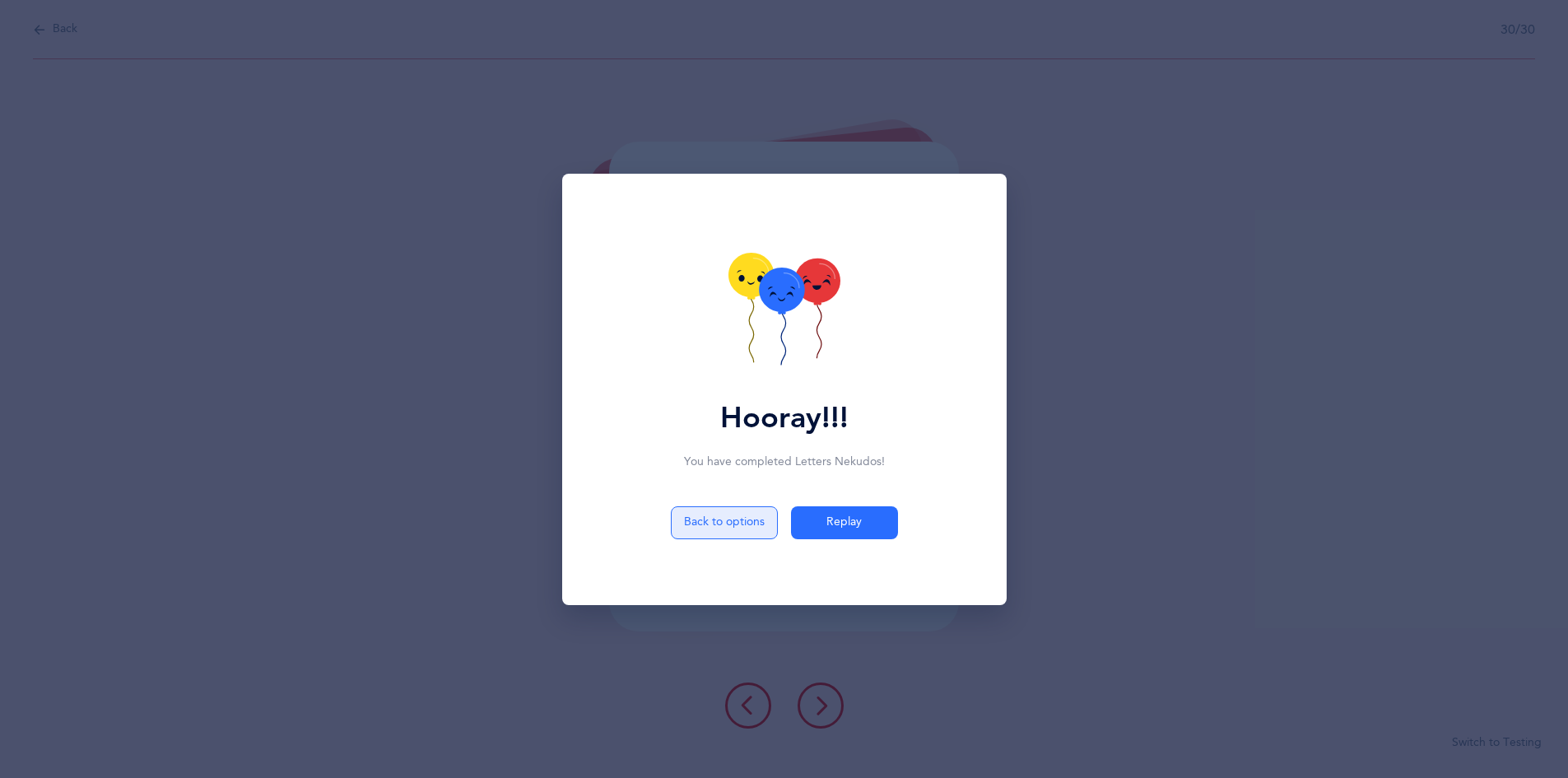
select select "3"
select select "single"
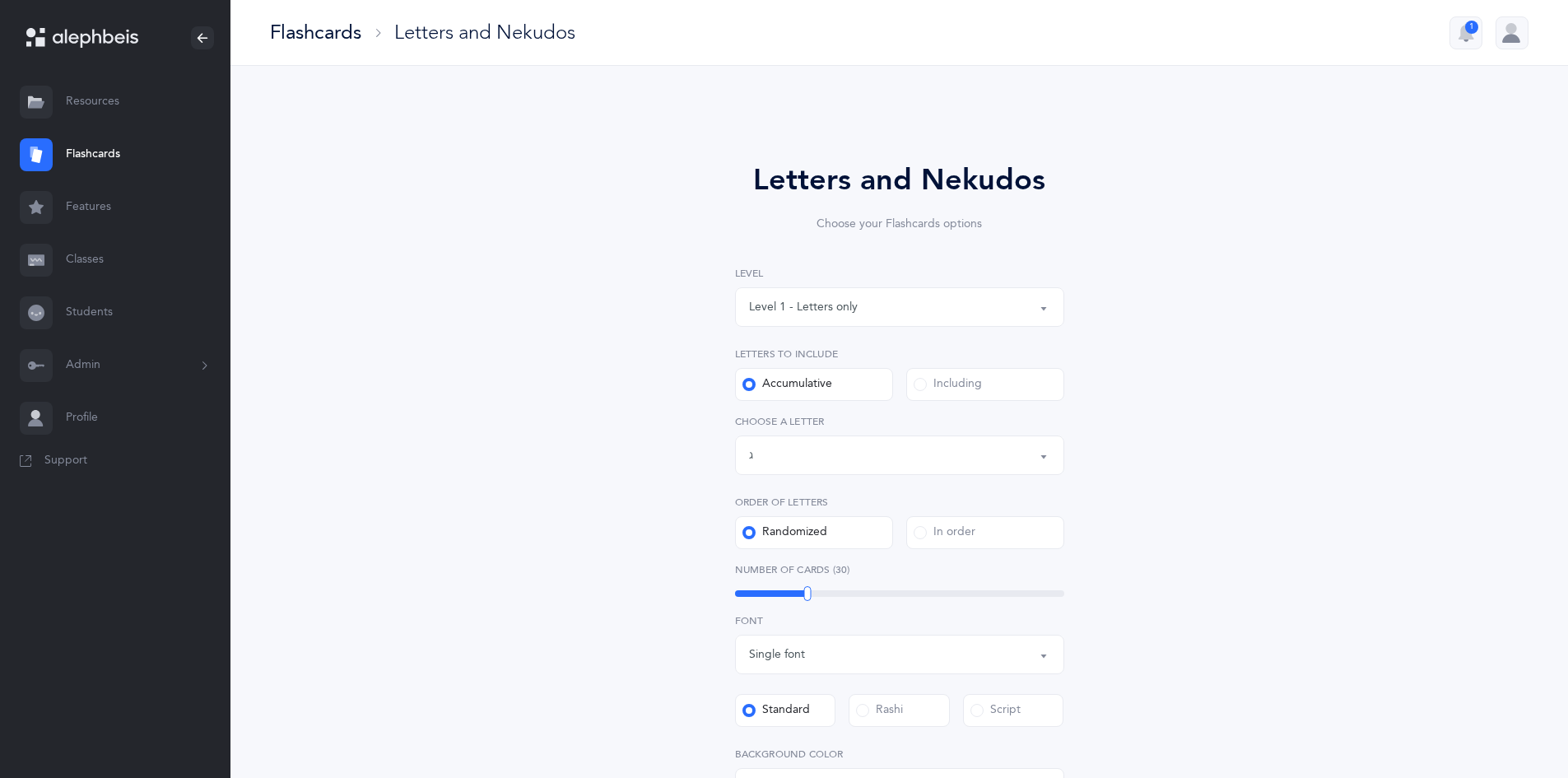
click at [1466, 39] on icon "button" at bounding box center [1467, 32] width 16 height 15
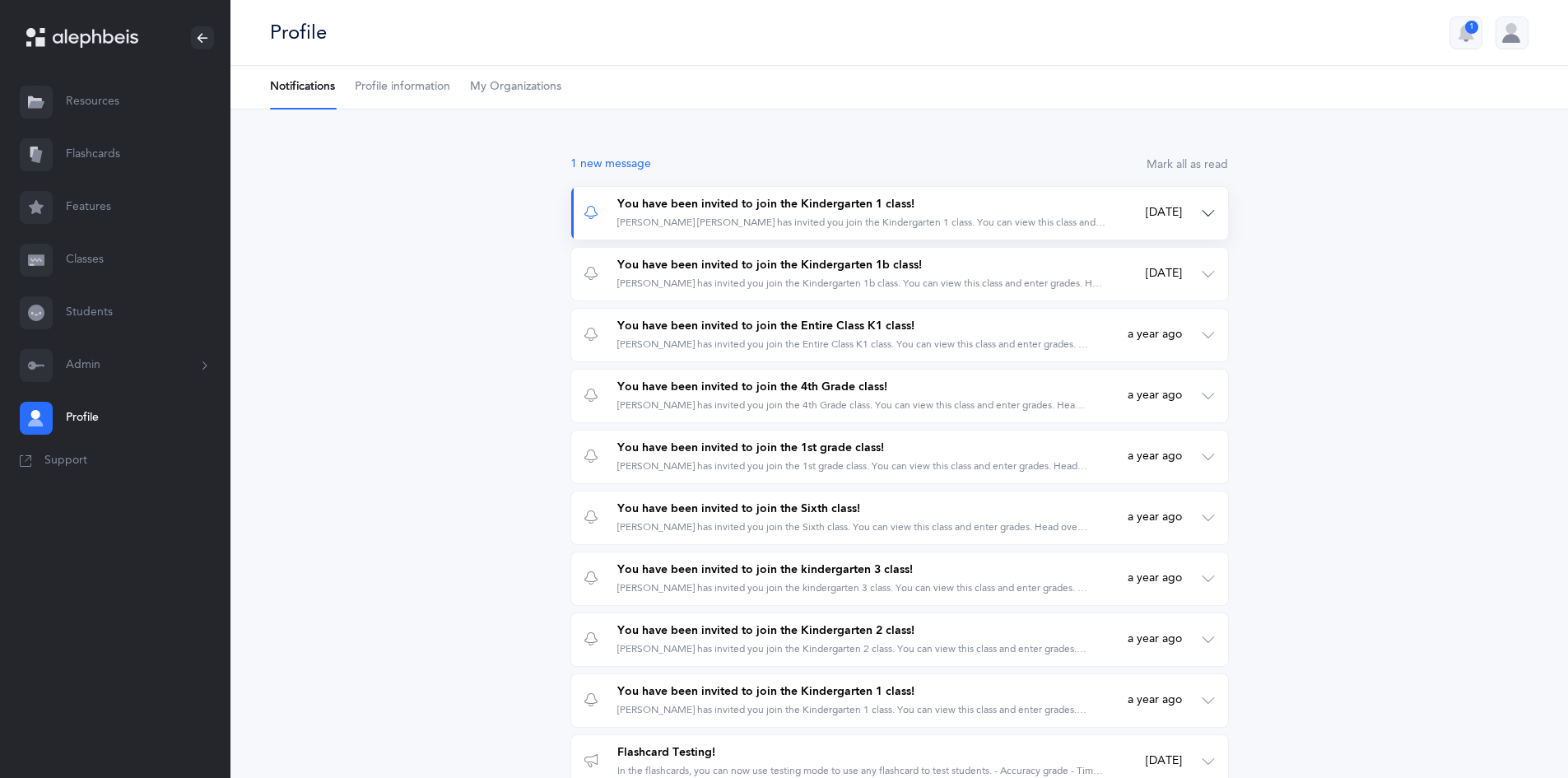
click at [739, 206] on div "You have been invited to join the Kindergarten 1 class!" at bounding box center [862, 205] width 489 height 17
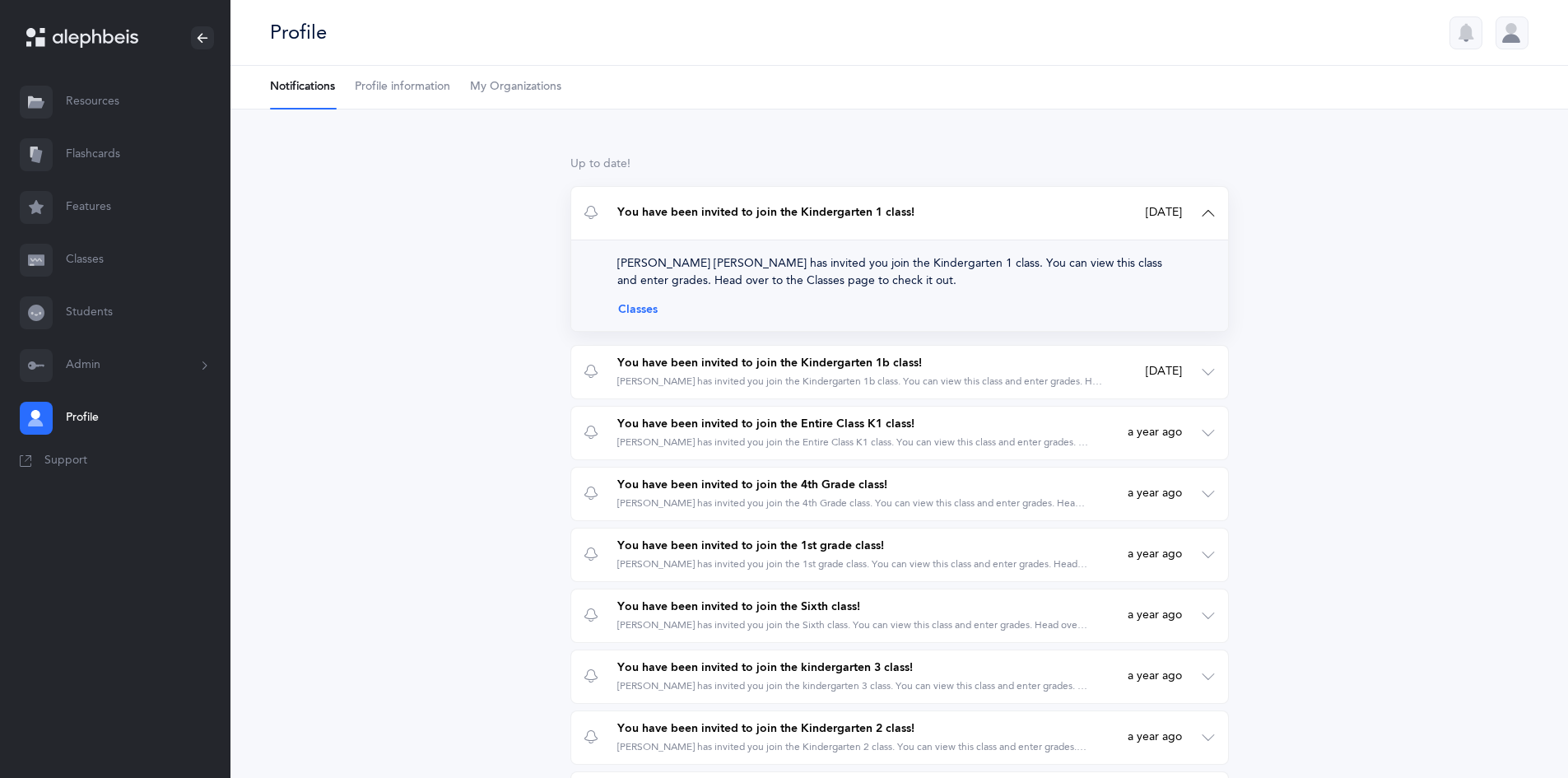
click at [640, 313] on link "Classes" at bounding box center [900, 309] width 565 height 13
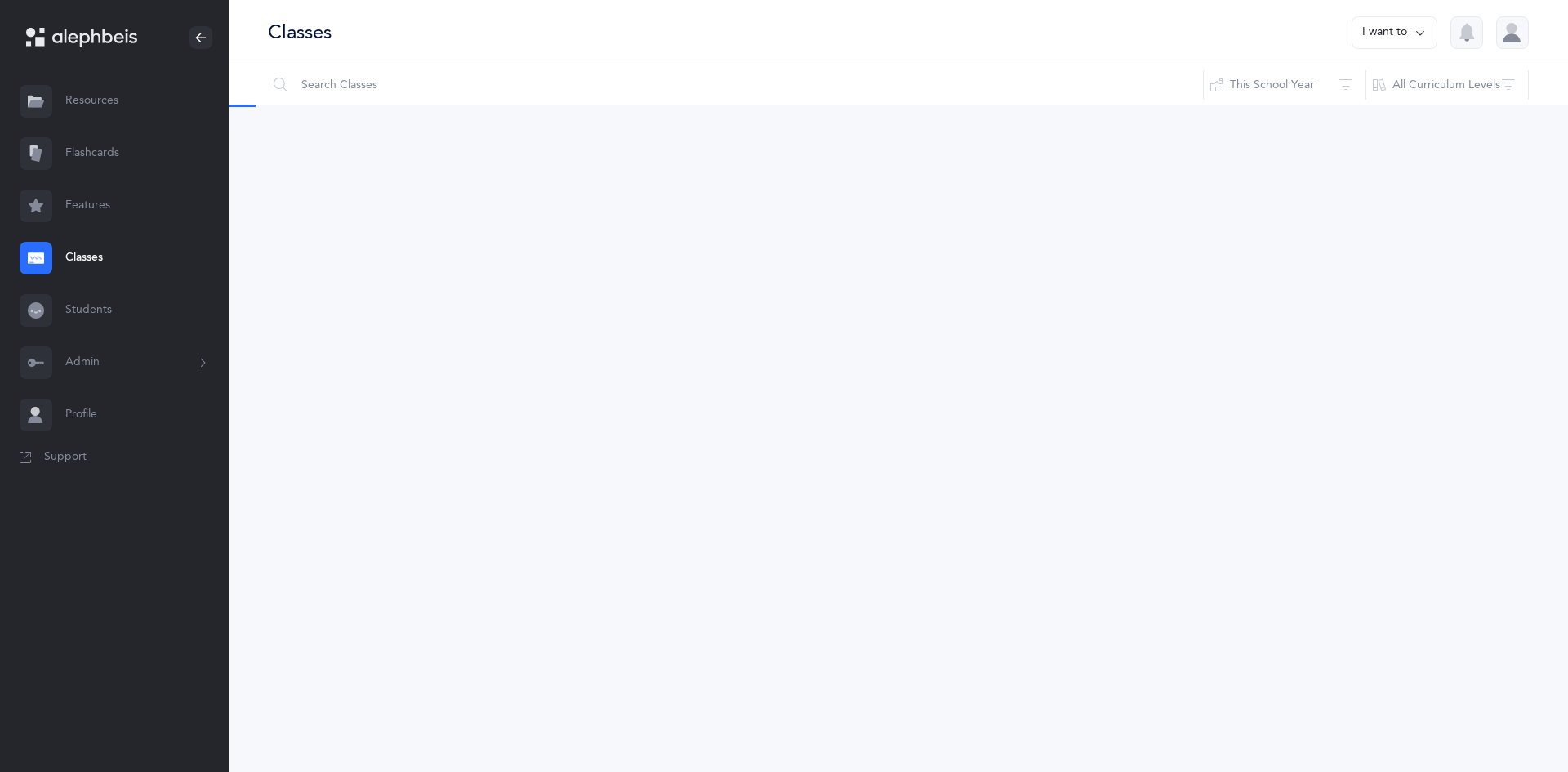
click at [631, 306] on div "Classes I want to Reset Filter This School Year All School Years This School Ye…" at bounding box center [898, 386] width 1340 height 772
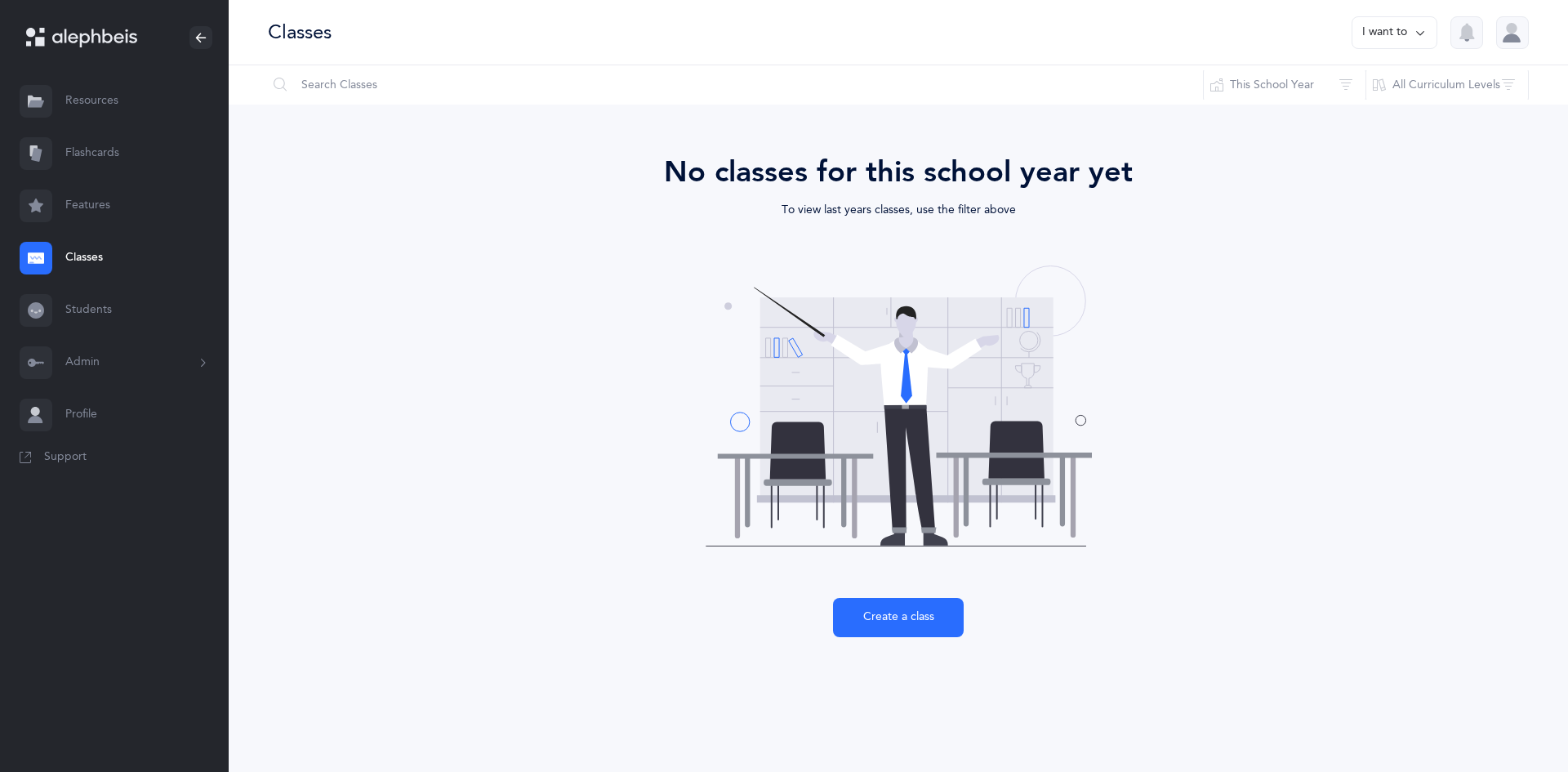
click at [88, 248] on link "Classes" at bounding box center [114, 258] width 228 height 52
click at [85, 358] on button "Admin" at bounding box center [114, 362] width 228 height 52
click at [100, 478] on link "Classrooms" at bounding box center [146, 478] width 163 height 36
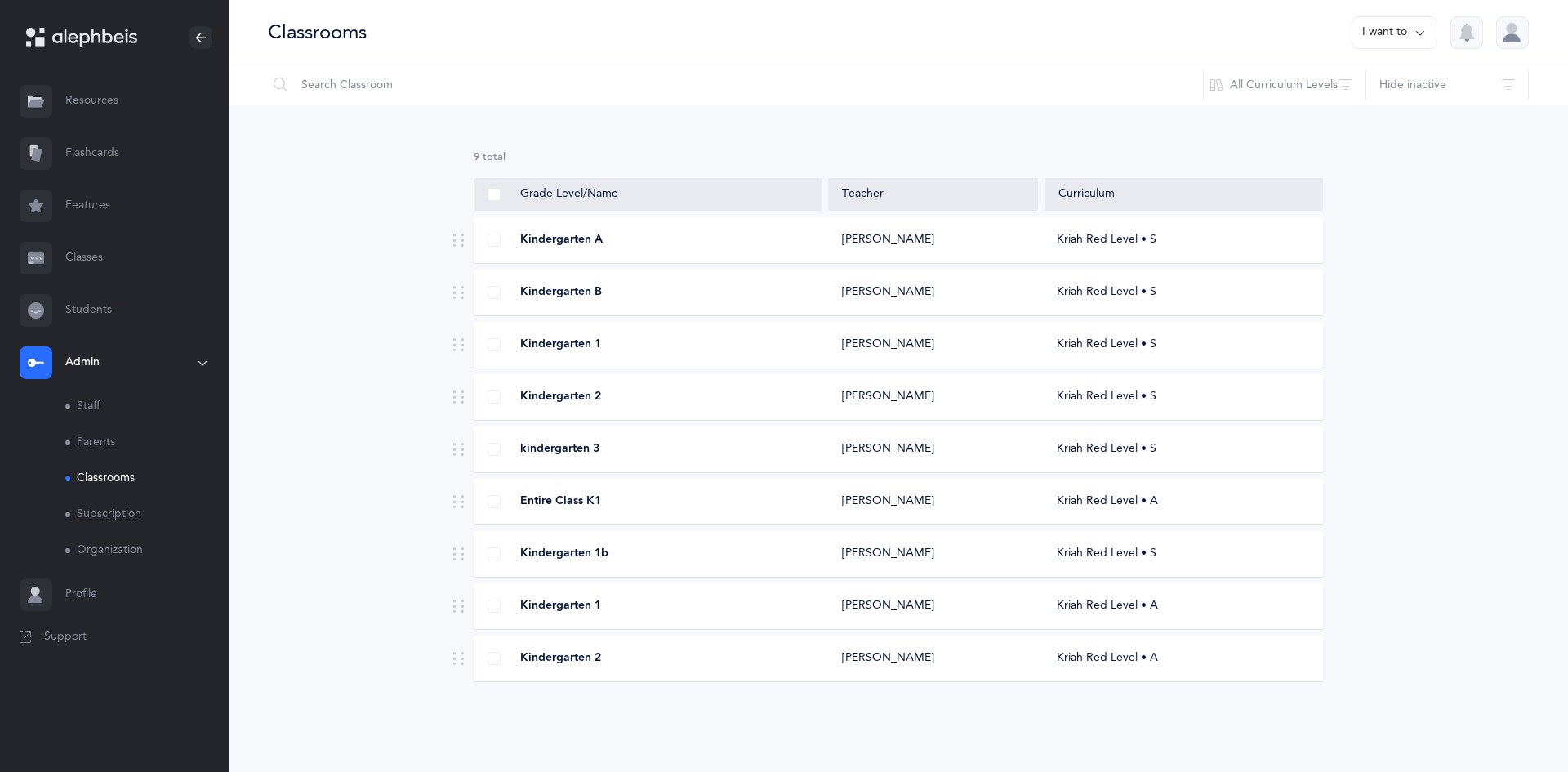
click at [543, 338] on span "Kindergarten 1" at bounding box center [560, 344] width 81 height 17
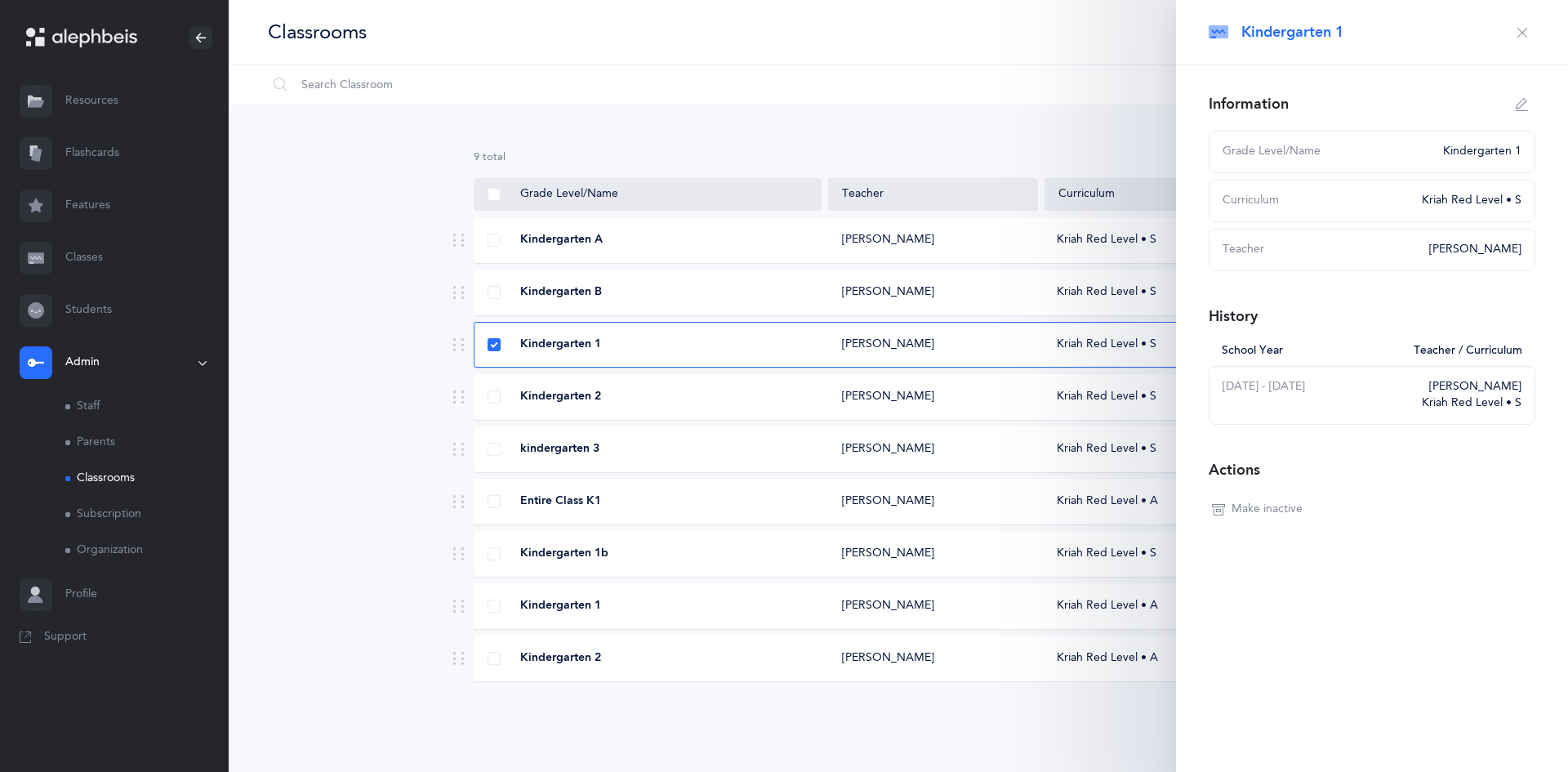
click at [494, 344] on span at bounding box center [494, 344] width 13 height 13
click at [0, 0] on input "checkbox" at bounding box center [0, 0] width 0 height 0
